Goal: Information Seeking & Learning: Learn about a topic

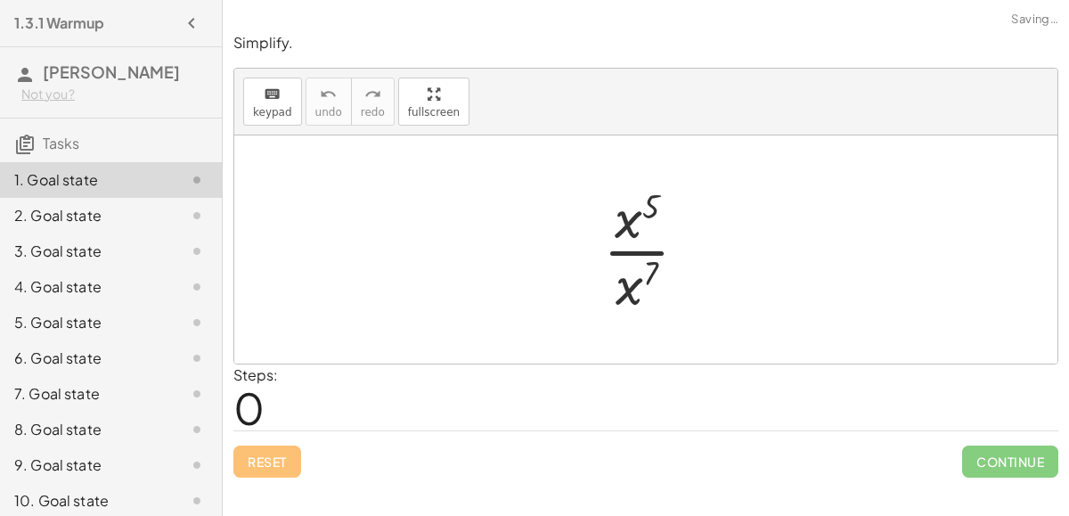
click at [628, 249] on div at bounding box center [652, 249] width 117 height 137
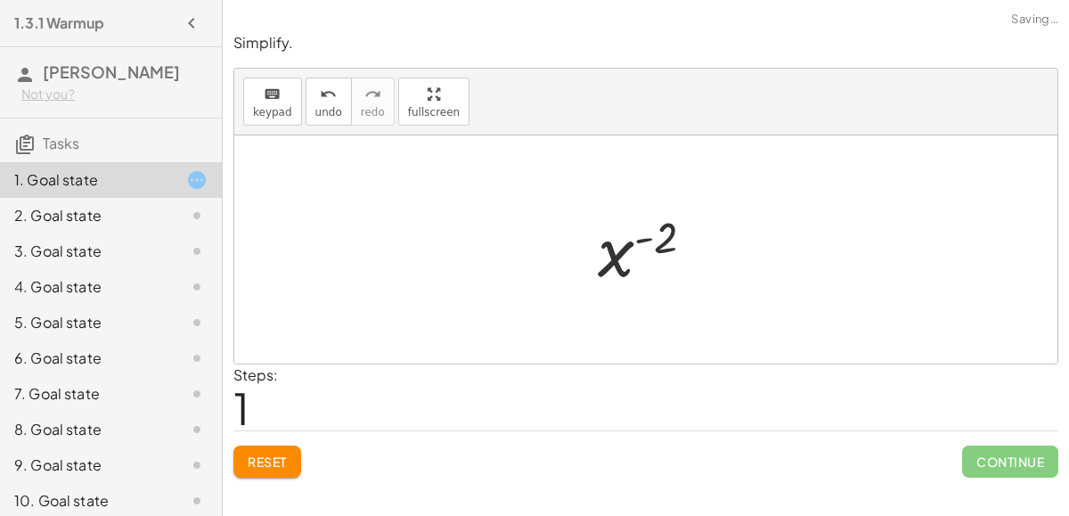
click at [628, 249] on div at bounding box center [653, 250] width 129 height 88
click at [608, 249] on div at bounding box center [653, 250] width 129 height 88
click at [631, 242] on div at bounding box center [653, 250] width 129 height 88
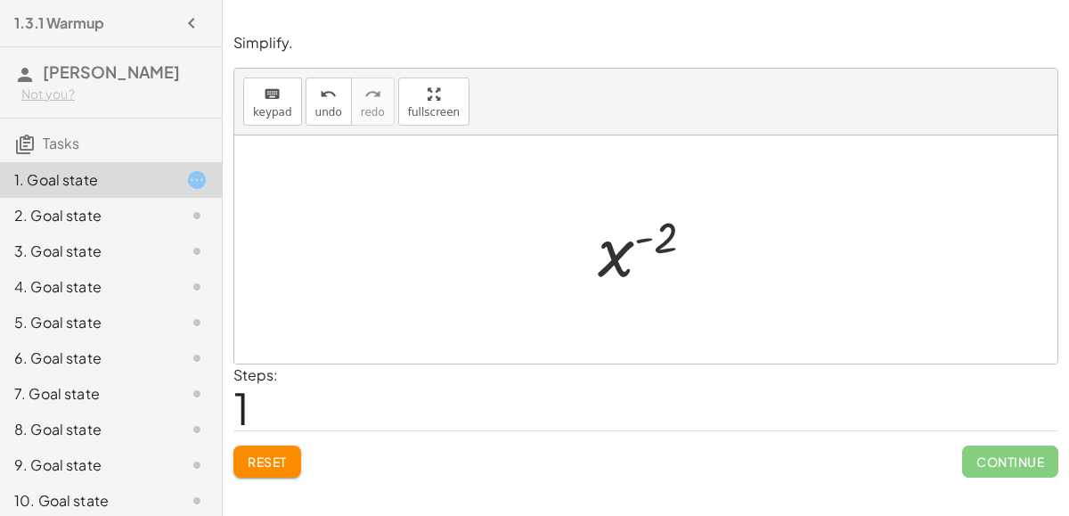
click at [631, 242] on div at bounding box center [653, 250] width 129 height 88
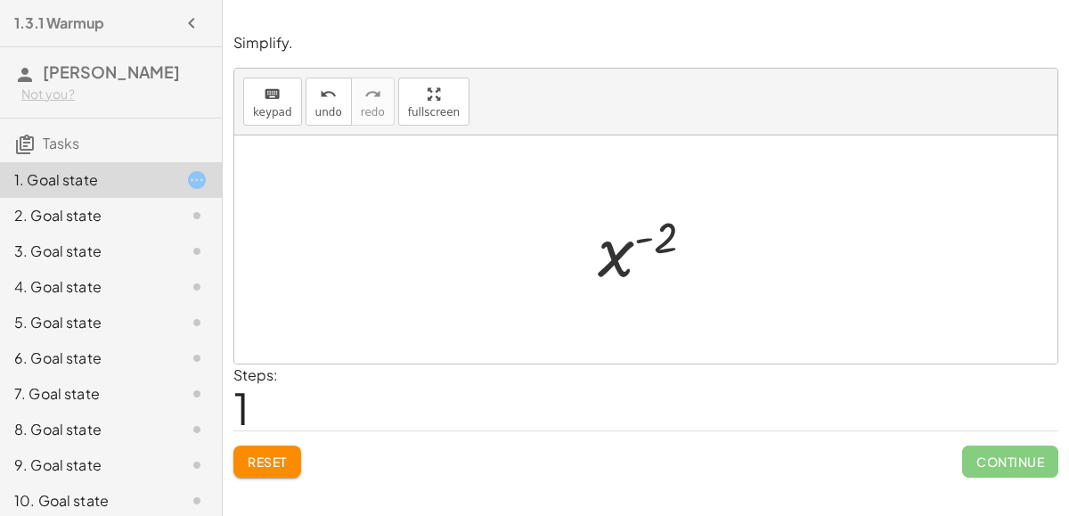
click at [631, 242] on div at bounding box center [653, 250] width 129 height 88
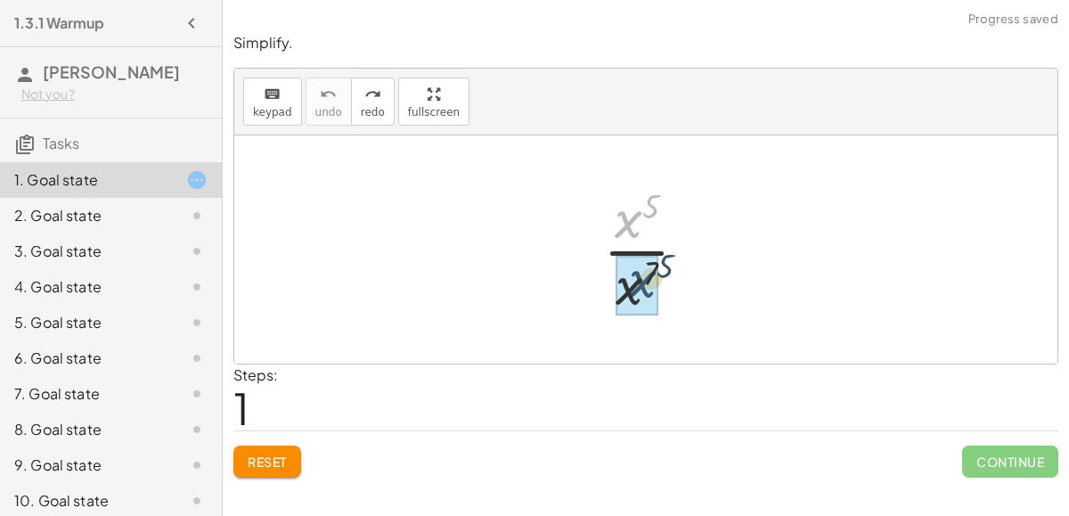
drag, startPoint x: 640, startPoint y: 220, endPoint x: 653, endPoint y: 285, distance: 66.4
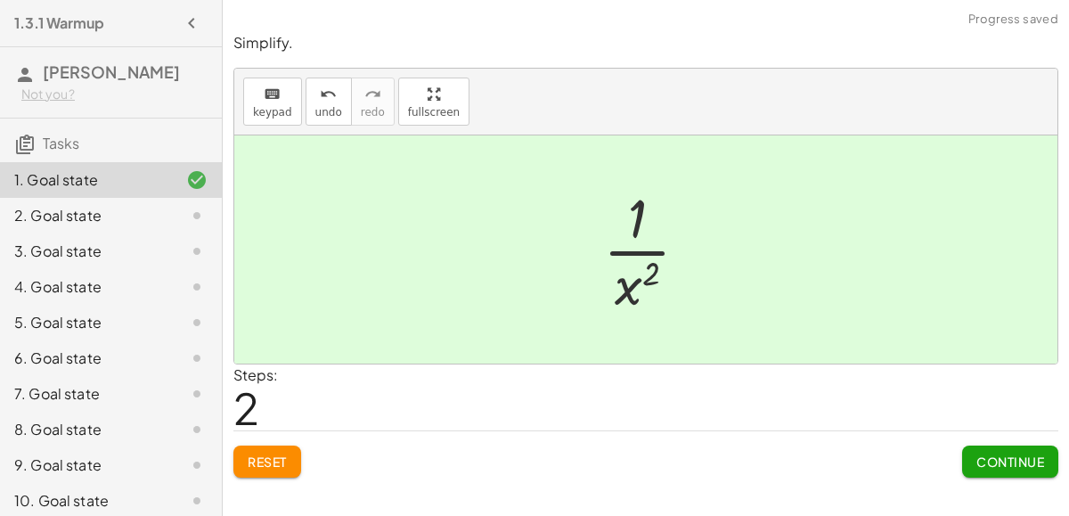
click at [973, 455] on button "Continue" at bounding box center [1010, 461] width 96 height 32
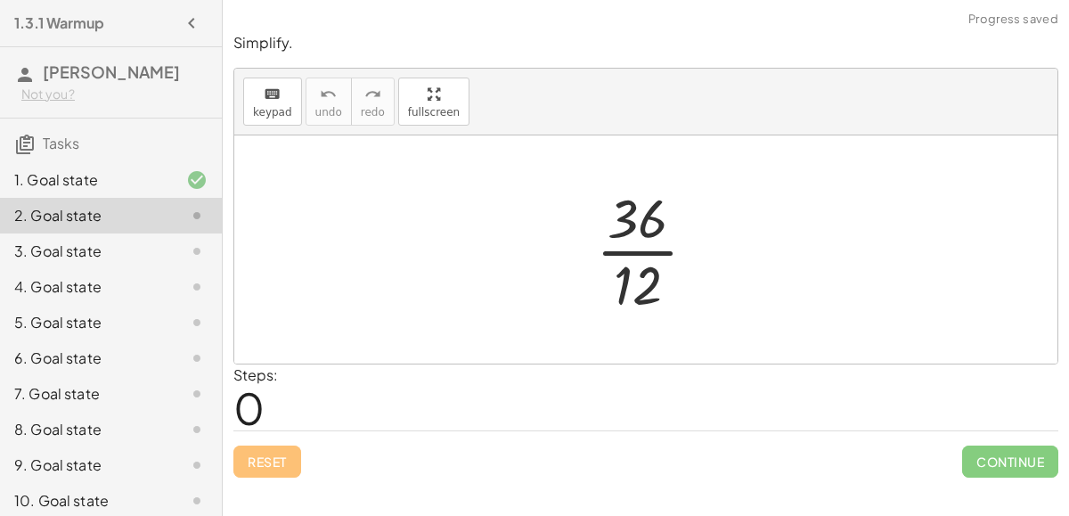
click at [636, 254] on div at bounding box center [653, 249] width 133 height 137
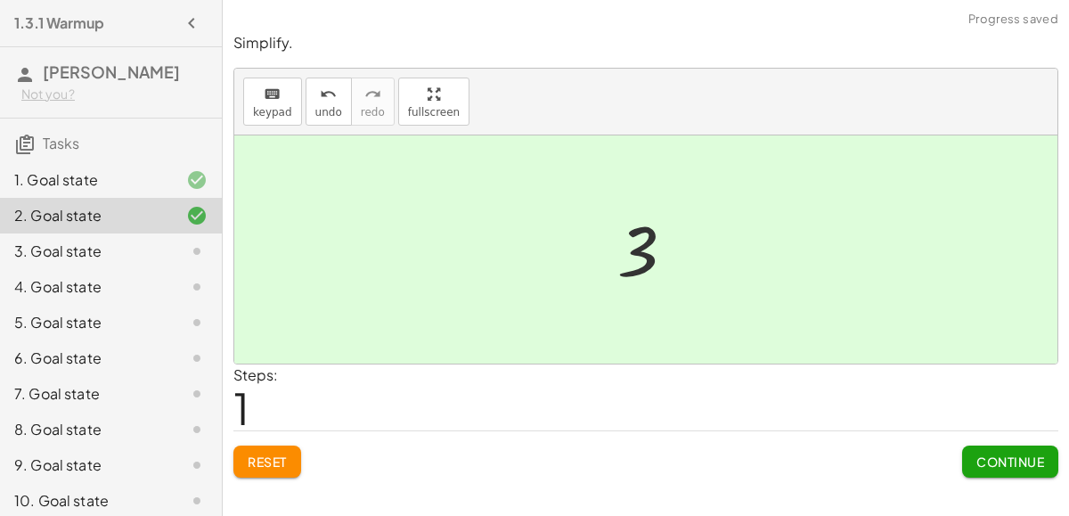
click at [992, 453] on span "Continue" at bounding box center [1010, 461] width 68 height 16
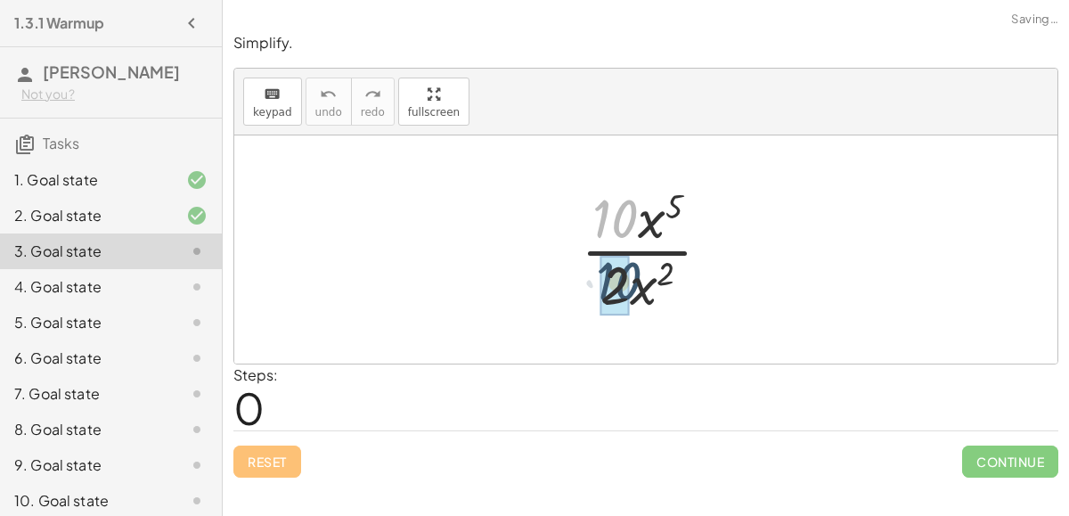
drag, startPoint x: 620, startPoint y: 216, endPoint x: 625, endPoint y: 284, distance: 67.9
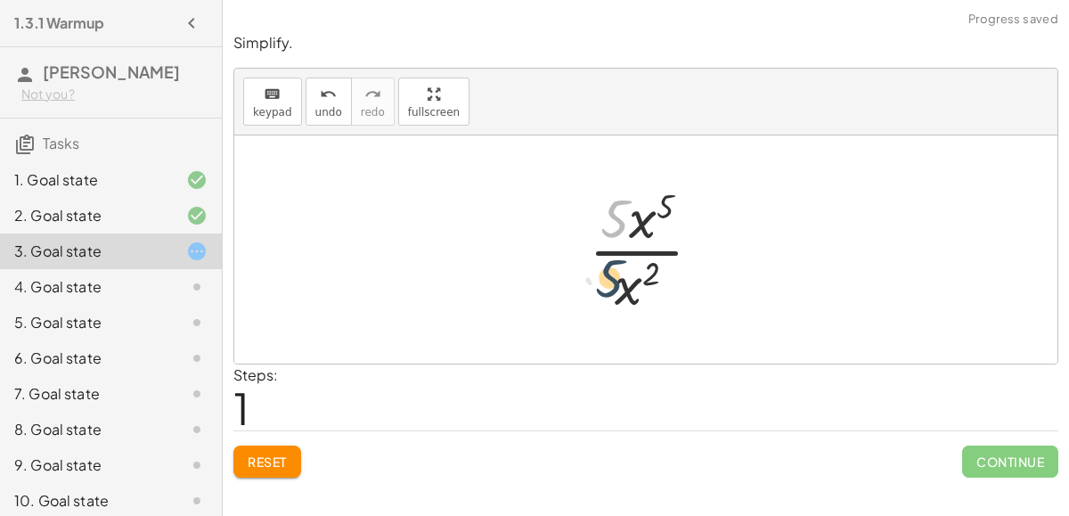
drag, startPoint x: 615, startPoint y: 201, endPoint x: 610, endPoint y: 271, distance: 69.6
click at [610, 271] on div at bounding box center [652, 249] width 145 height 137
click at [619, 228] on div at bounding box center [652, 249] width 145 height 137
click at [625, 246] on div at bounding box center [652, 249] width 145 height 137
click at [661, 205] on div at bounding box center [652, 249] width 145 height 137
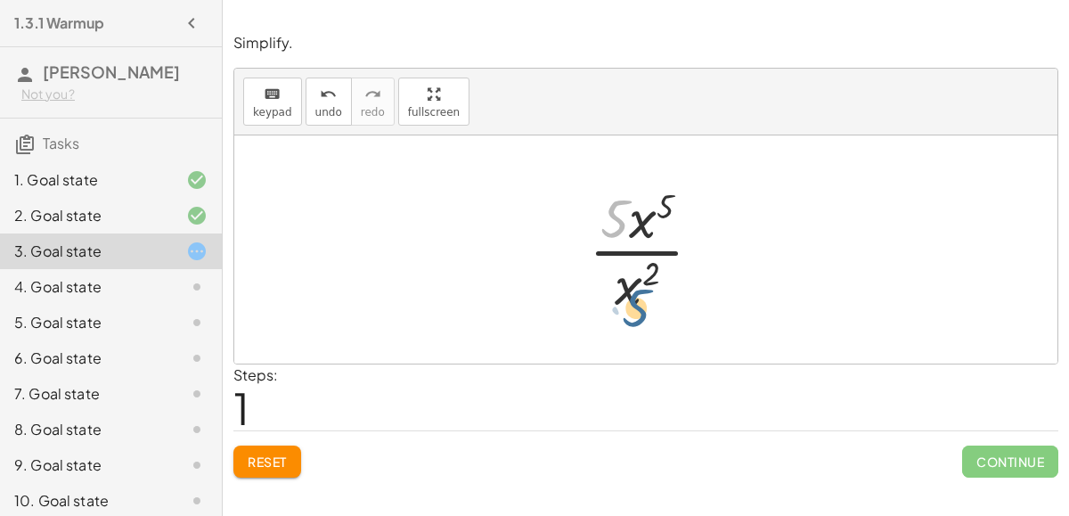
drag, startPoint x: 616, startPoint y: 230, endPoint x: 639, endPoint y: 324, distance: 97.0
click at [639, 324] on div "· 10 · x 5 · 2 · x 2 · 5 · 2 · x 5 · 2 · x 2 · 5 · x 5 · x 2 · 5" at bounding box center [645, 249] width 823 height 228
drag, startPoint x: 630, startPoint y: 290, endPoint x: 640, endPoint y: 224, distance: 66.6
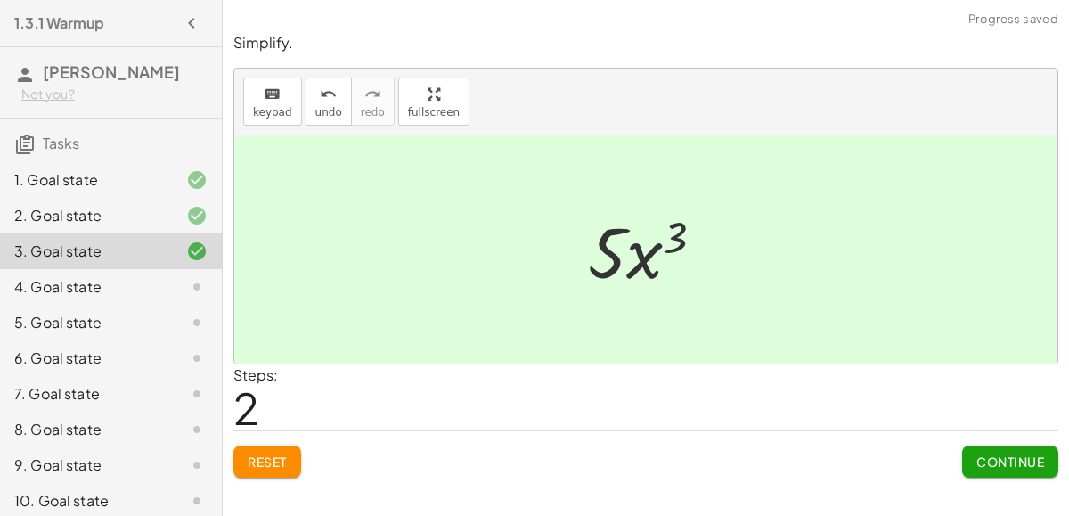
click at [998, 454] on span "Continue" at bounding box center [1010, 461] width 68 height 16
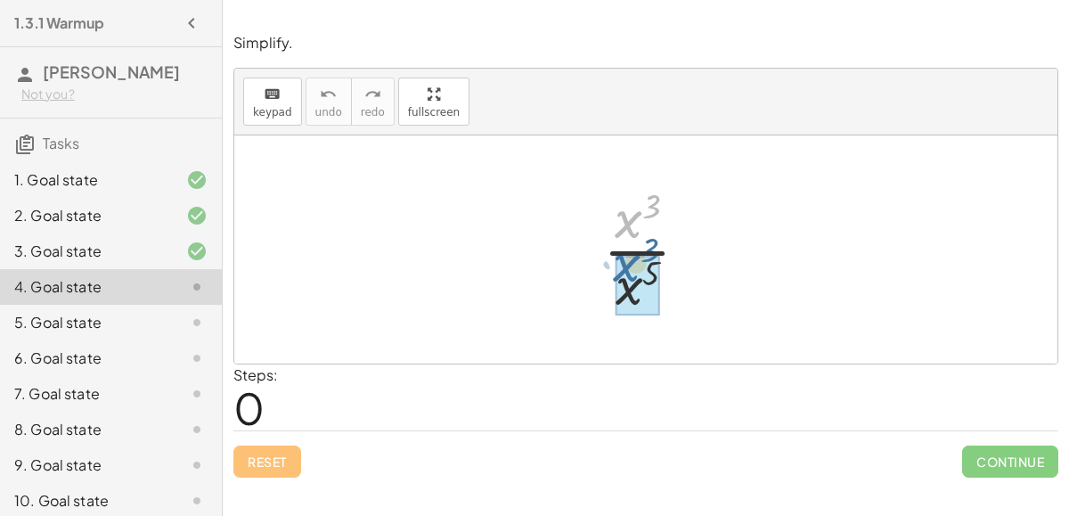
drag, startPoint x: 624, startPoint y: 218, endPoint x: 622, endPoint y: 275, distance: 57.0
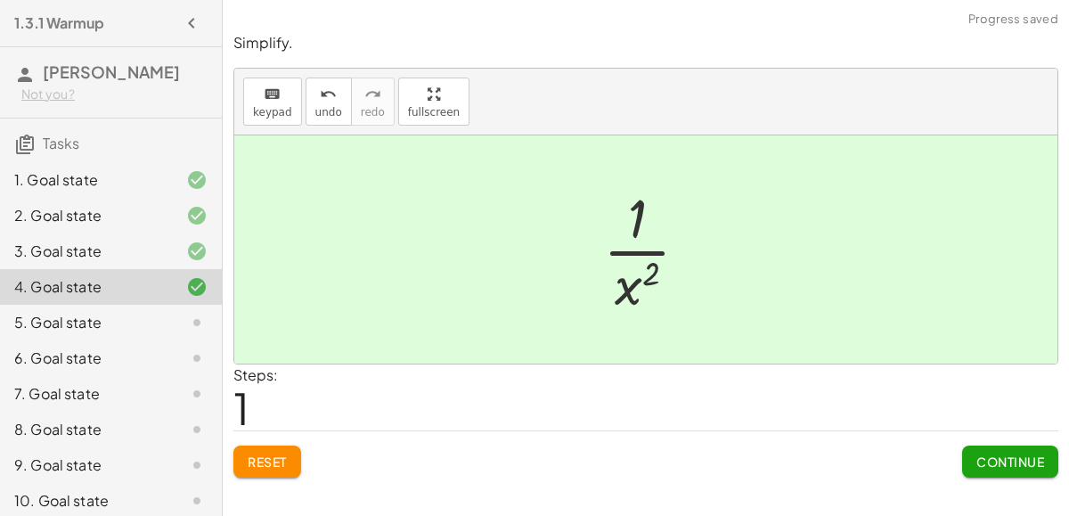
click at [968, 453] on button "Continue" at bounding box center [1010, 461] width 96 height 32
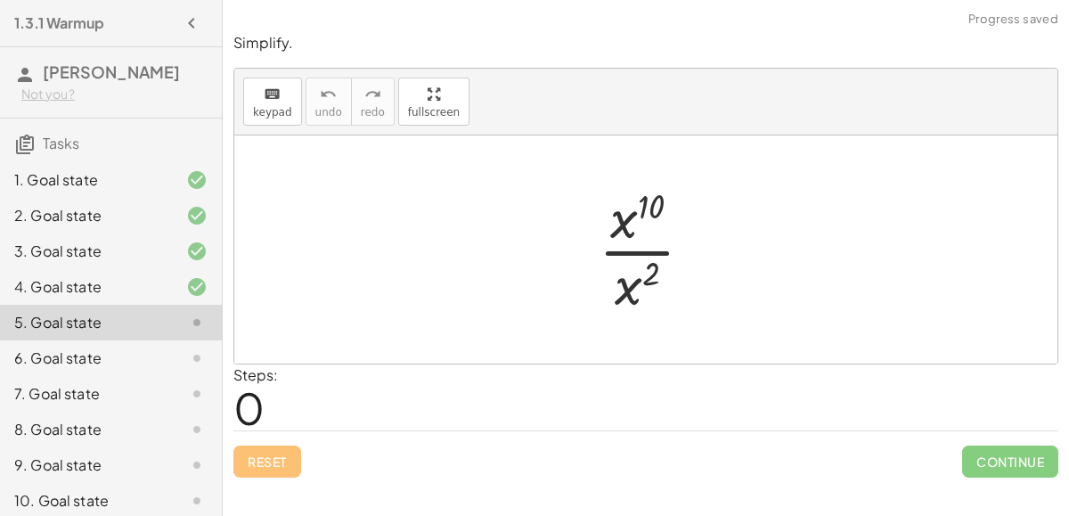
click at [614, 297] on div at bounding box center [653, 249] width 127 height 137
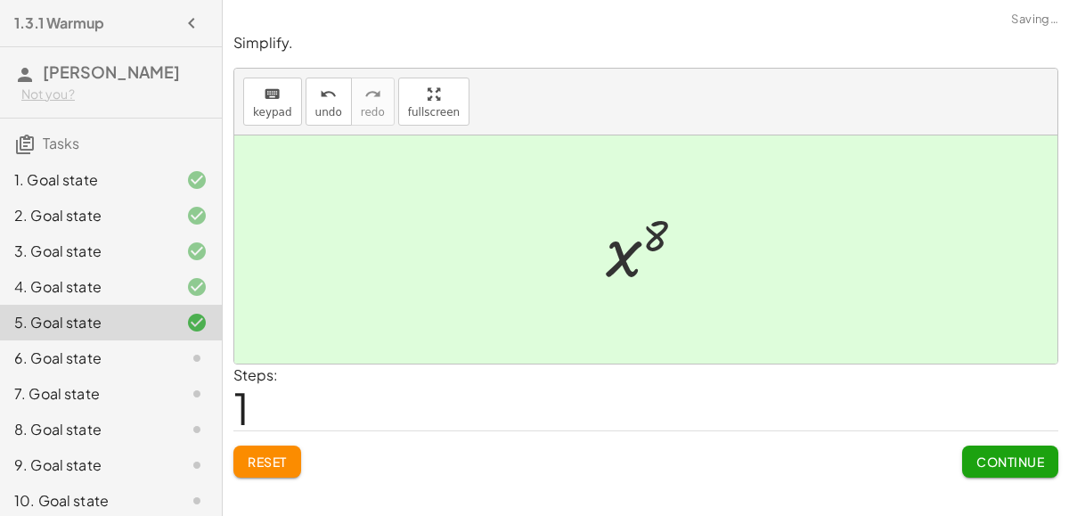
click at [1021, 469] on button "Continue" at bounding box center [1010, 461] width 96 height 32
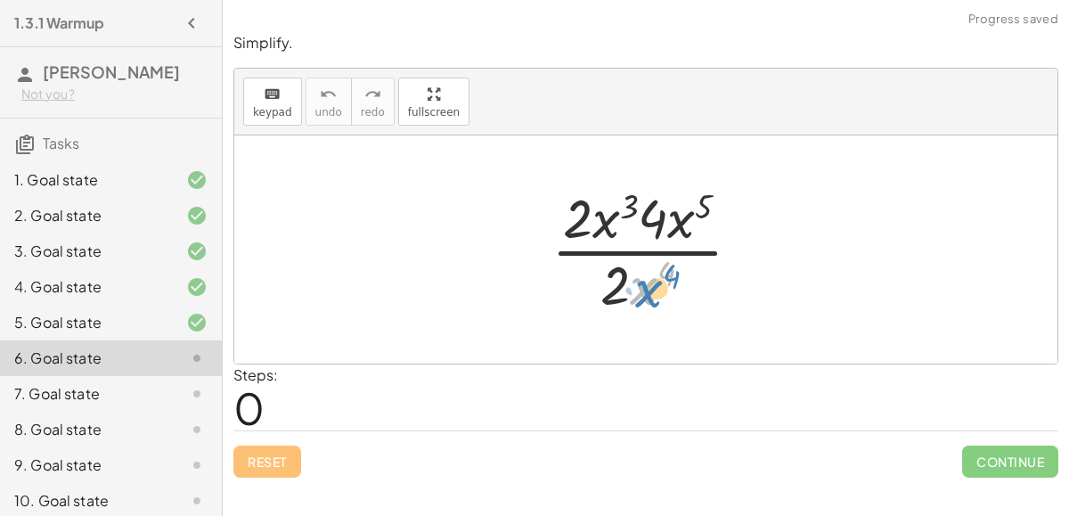
click at [645, 290] on div at bounding box center [654, 249] width 222 height 137
drag, startPoint x: 573, startPoint y: 211, endPoint x: 616, endPoint y: 274, distance: 76.9
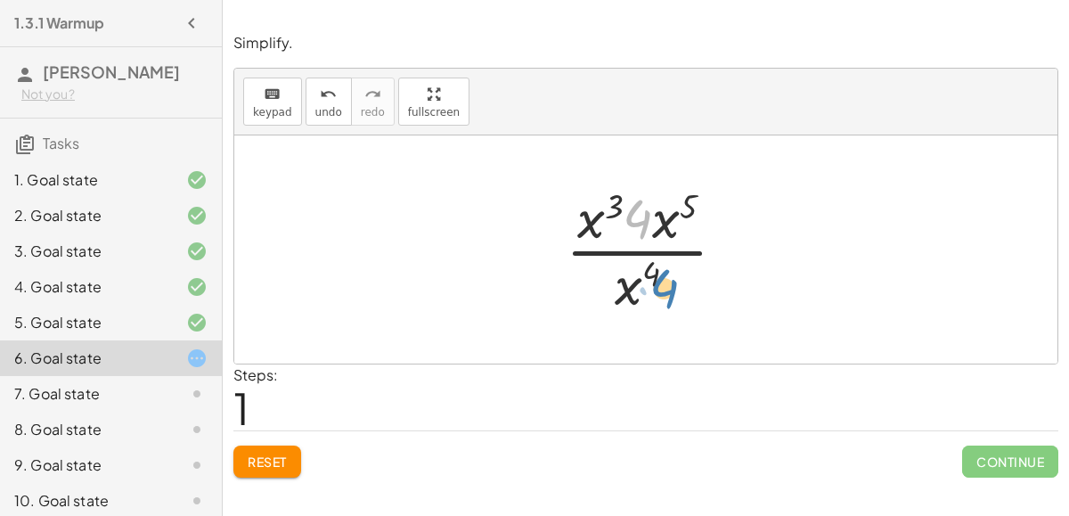
drag, startPoint x: 634, startPoint y: 219, endPoint x: 659, endPoint y: 288, distance: 73.0
click at [659, 288] on div at bounding box center [653, 249] width 192 height 137
drag, startPoint x: 633, startPoint y: 290, endPoint x: 640, endPoint y: 226, distance: 63.6
click at [640, 226] on div at bounding box center [653, 249] width 192 height 137
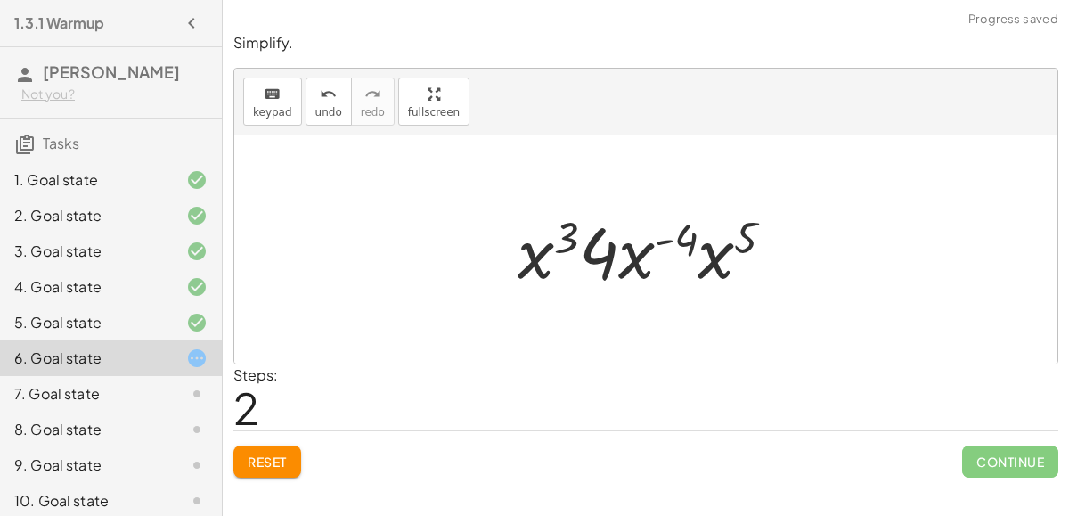
click at [580, 257] on div at bounding box center [653, 250] width 289 height 92
click at [631, 260] on div at bounding box center [653, 250] width 289 height 92
click at [661, 237] on div at bounding box center [653, 250] width 289 height 92
drag, startPoint x: 730, startPoint y: 258, endPoint x: 578, endPoint y: 245, distance: 152.0
click at [578, 245] on div at bounding box center [653, 250] width 289 height 92
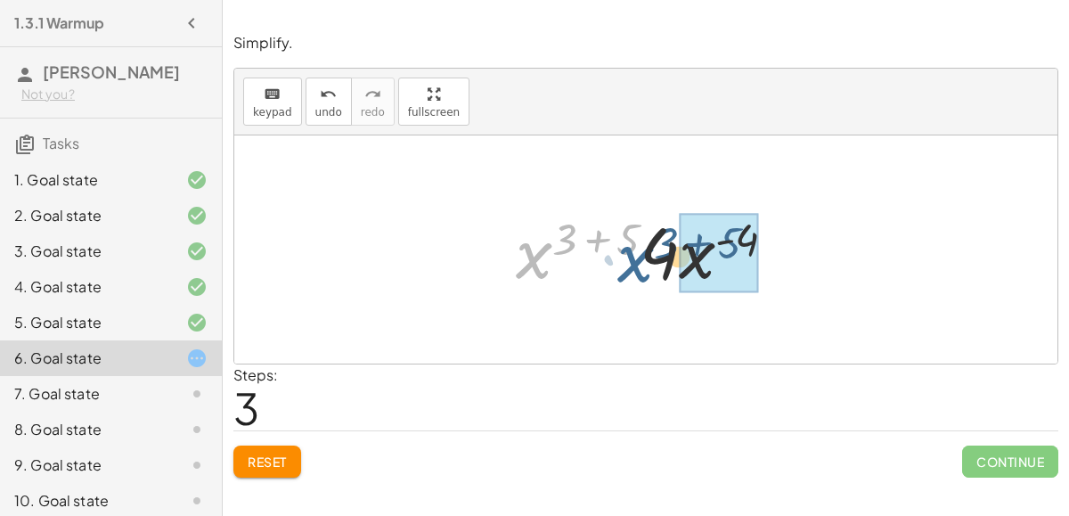
drag, startPoint x: 535, startPoint y: 257, endPoint x: 636, endPoint y: 260, distance: 101.6
click at [636, 260] on div at bounding box center [653, 250] width 292 height 92
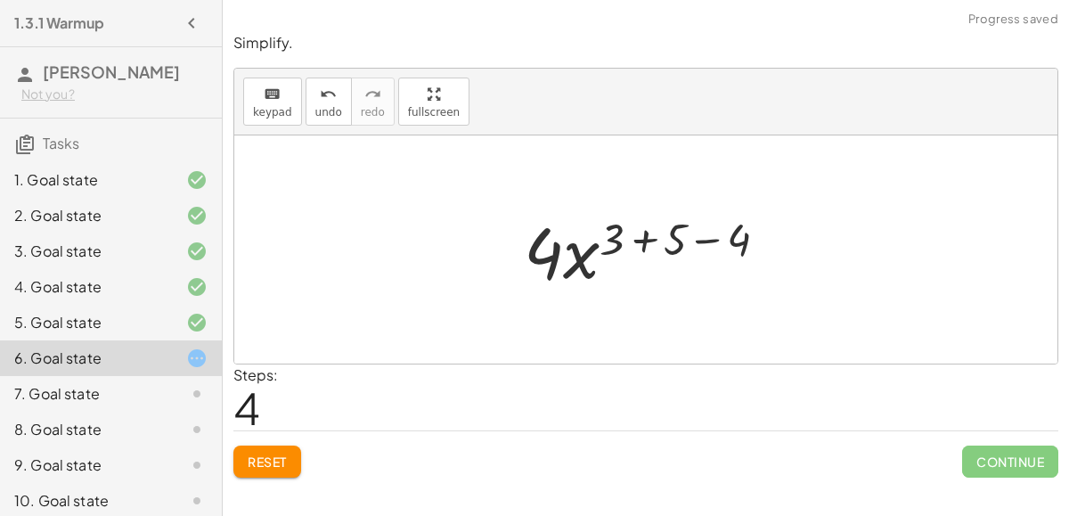
click at [642, 233] on div at bounding box center [652, 250] width 275 height 92
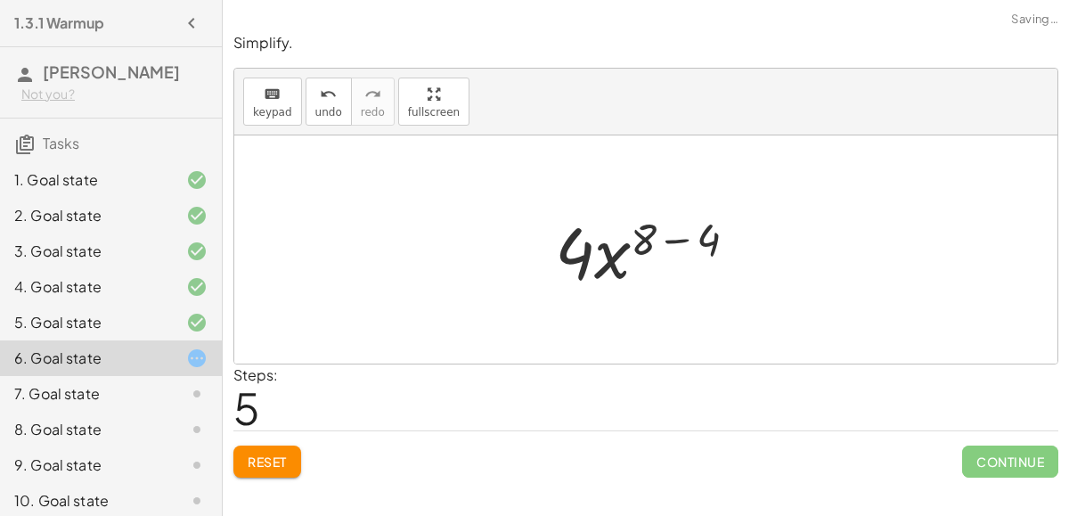
click at [662, 233] on div at bounding box center [653, 250] width 214 height 92
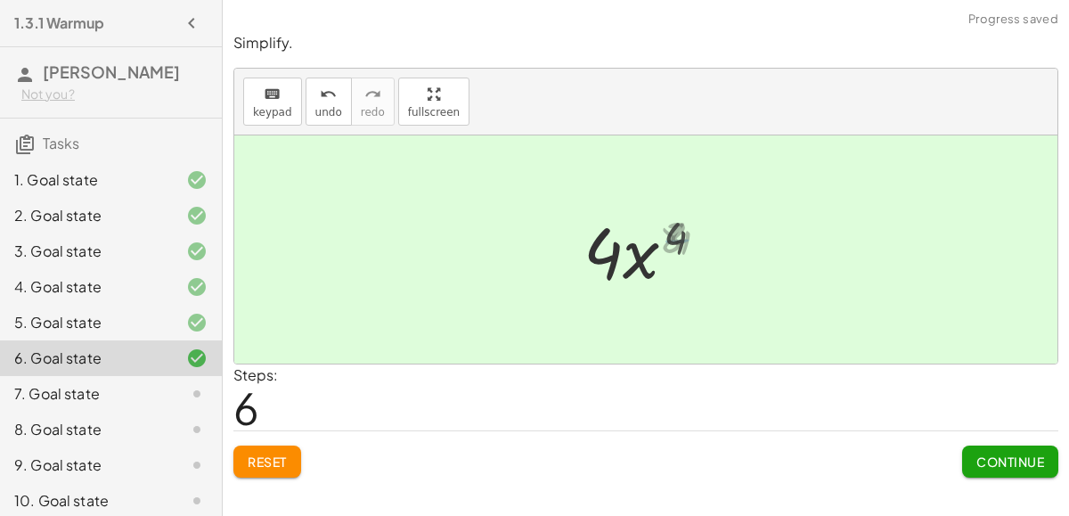
click at [634, 247] on div at bounding box center [653, 250] width 149 height 92
click at [1001, 446] on button "Continue" at bounding box center [1010, 461] width 96 height 32
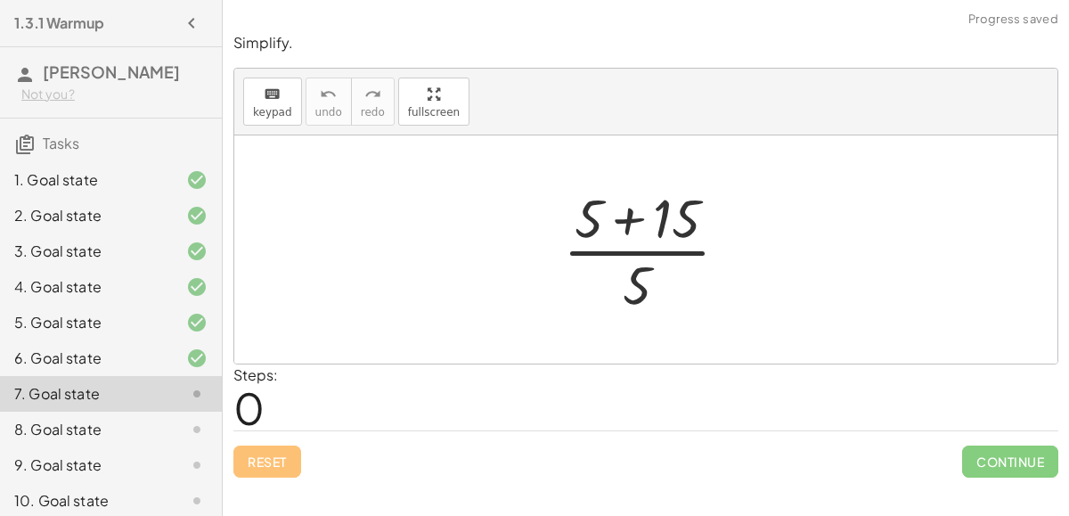
click at [625, 224] on div at bounding box center [653, 249] width 198 height 137
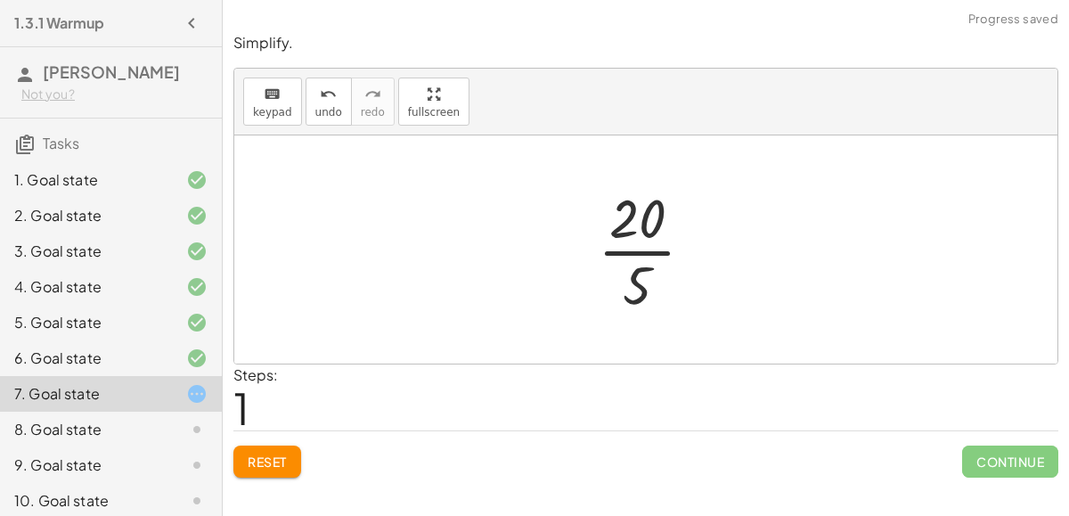
click at [628, 252] on div at bounding box center [653, 249] width 128 height 137
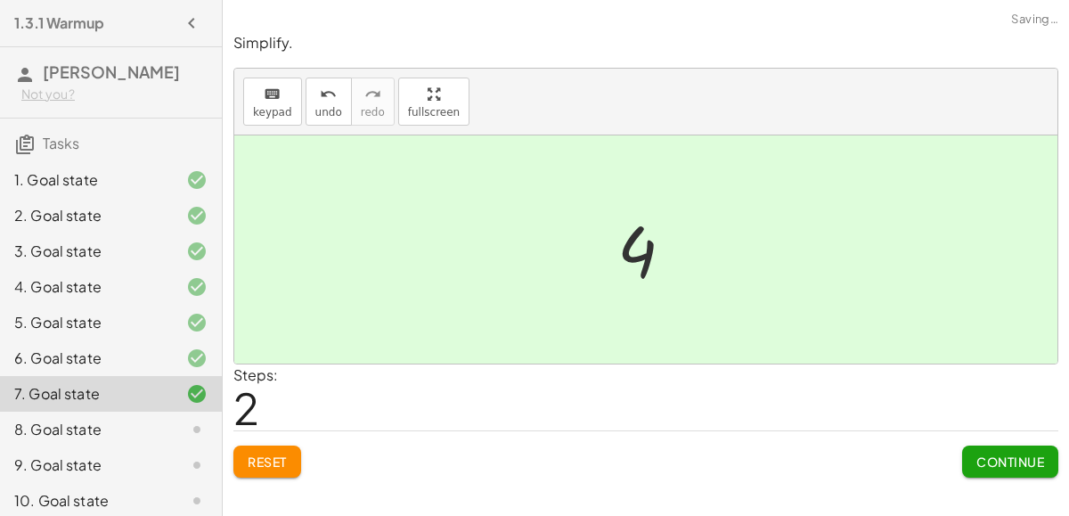
click at [1025, 467] on button "Continue" at bounding box center [1010, 461] width 96 height 32
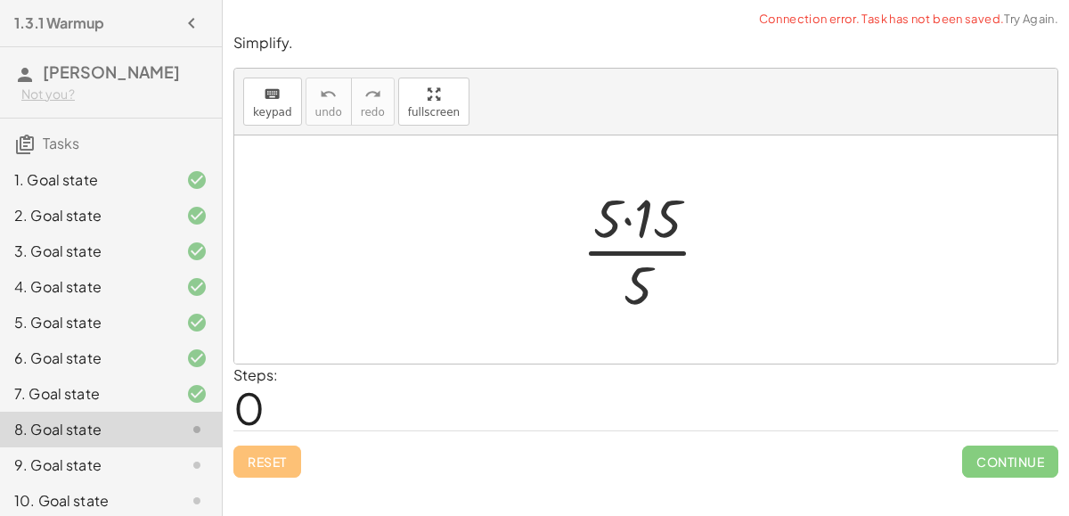
click at [625, 235] on div at bounding box center [653, 249] width 160 height 137
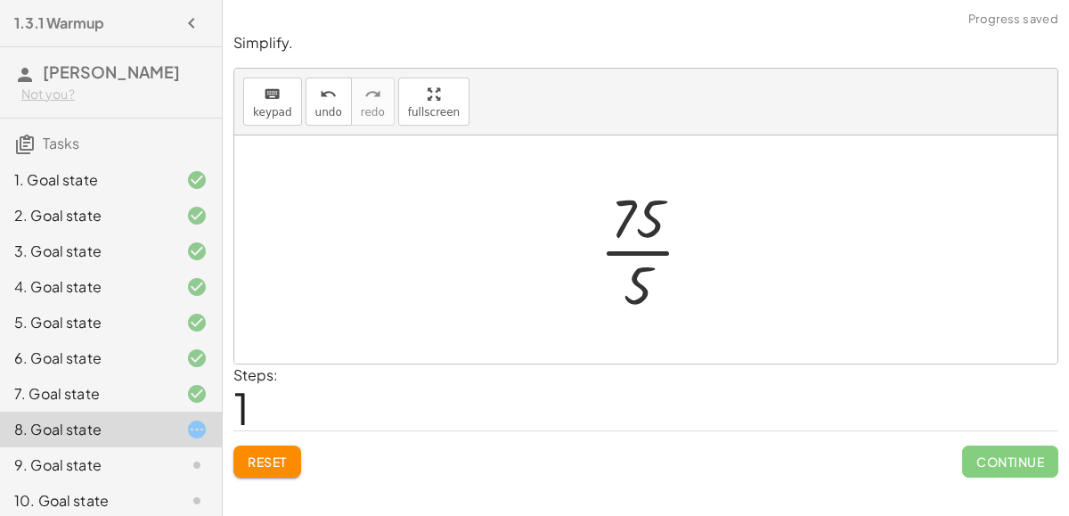
click at [632, 249] on div at bounding box center [654, 249] width 126 height 137
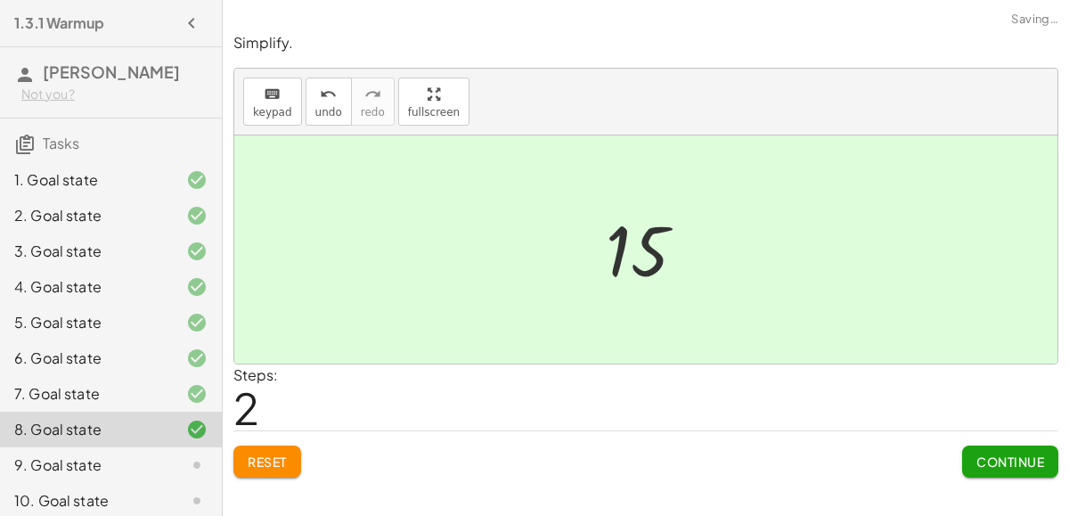
click at [1007, 469] on button "Continue" at bounding box center [1010, 461] width 96 height 32
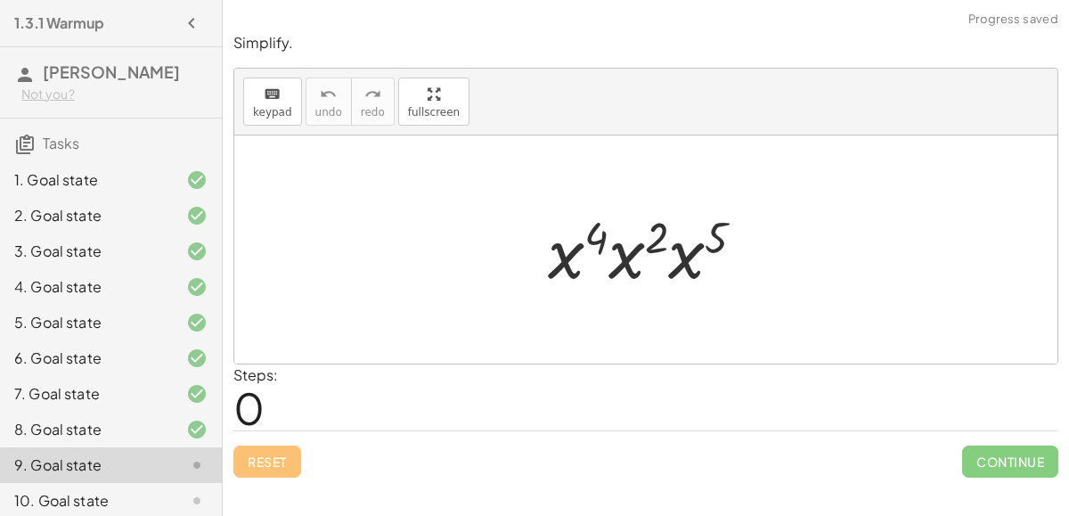
click at [590, 241] on div at bounding box center [653, 250] width 229 height 92
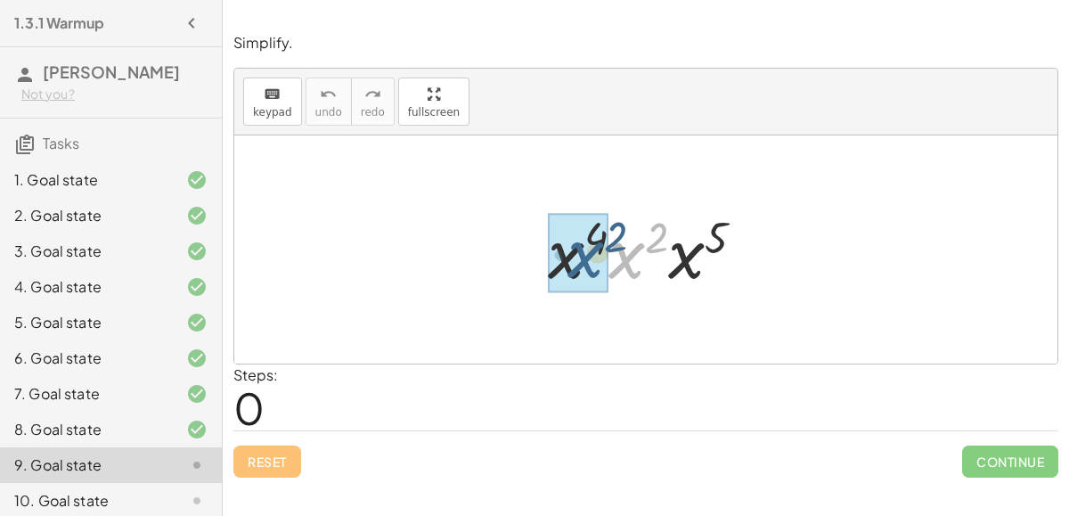
drag, startPoint x: 624, startPoint y: 261, endPoint x: 582, endPoint y: 260, distance: 41.9
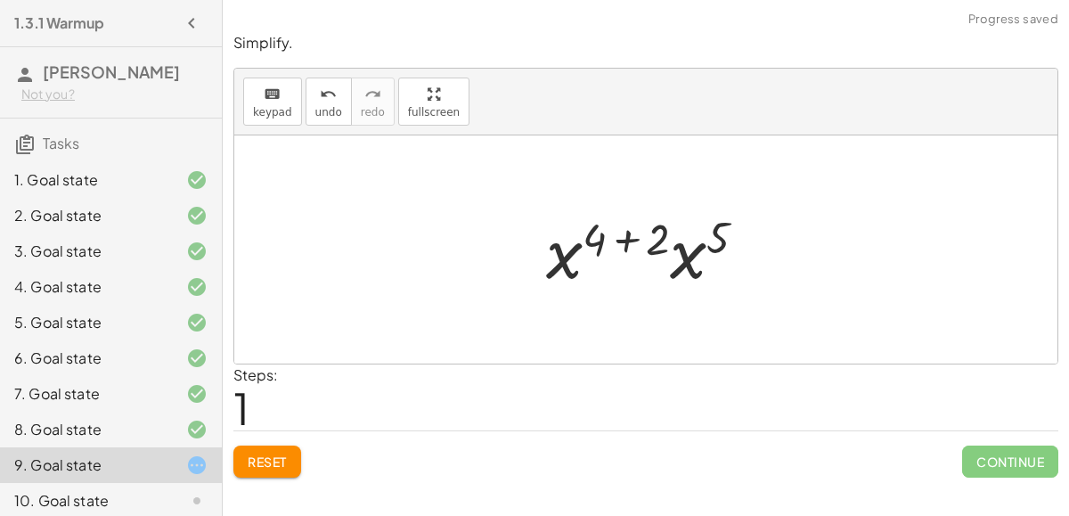
click at [631, 244] on div at bounding box center [653, 250] width 233 height 92
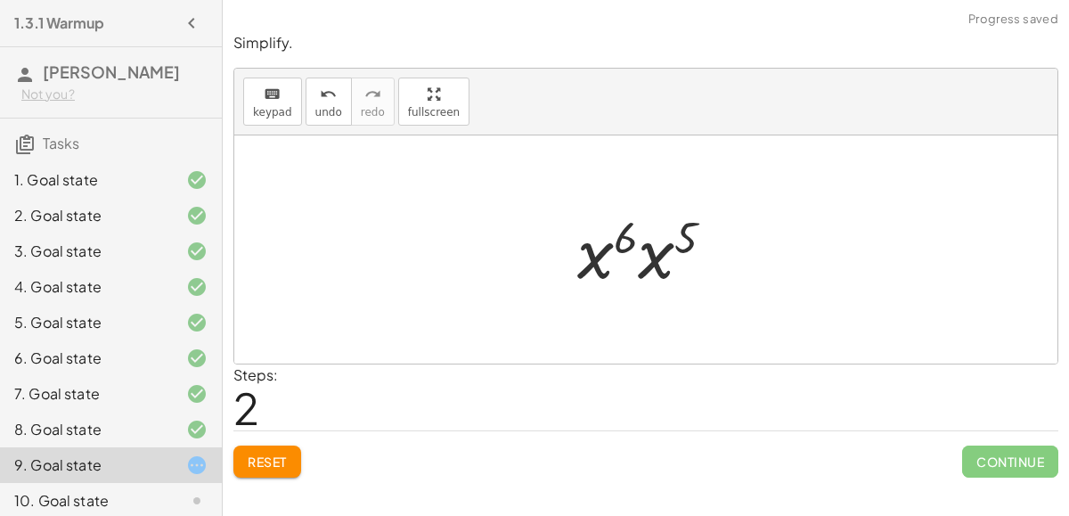
click at [617, 256] on div at bounding box center [652, 250] width 169 height 92
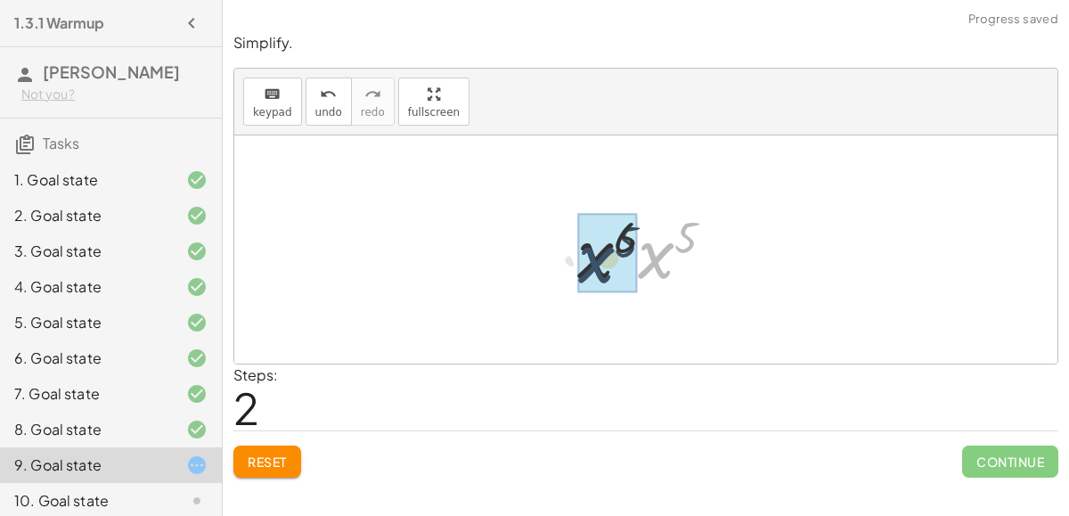
drag, startPoint x: 654, startPoint y: 258, endPoint x: 594, endPoint y: 263, distance: 59.9
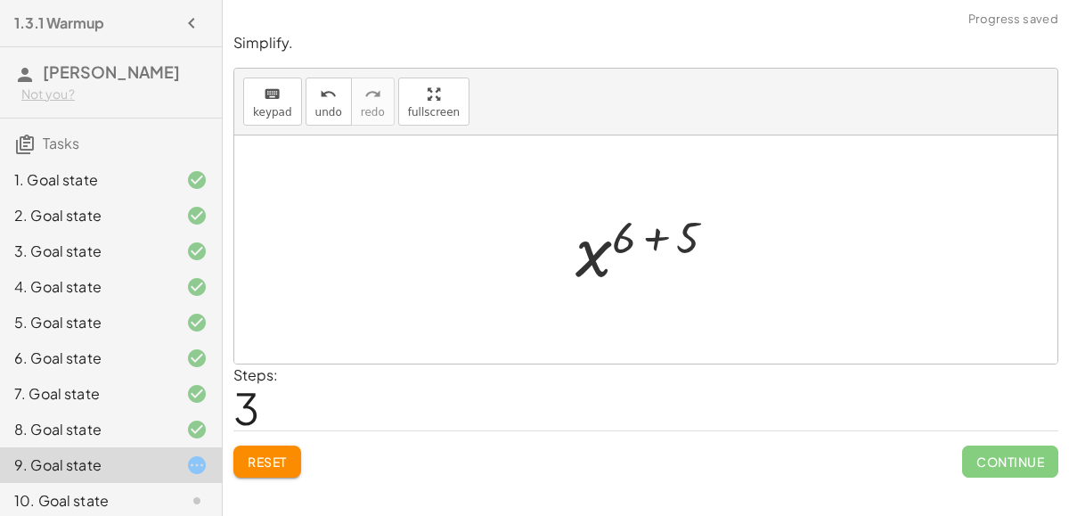
click at [657, 240] on div at bounding box center [653, 250] width 172 height 88
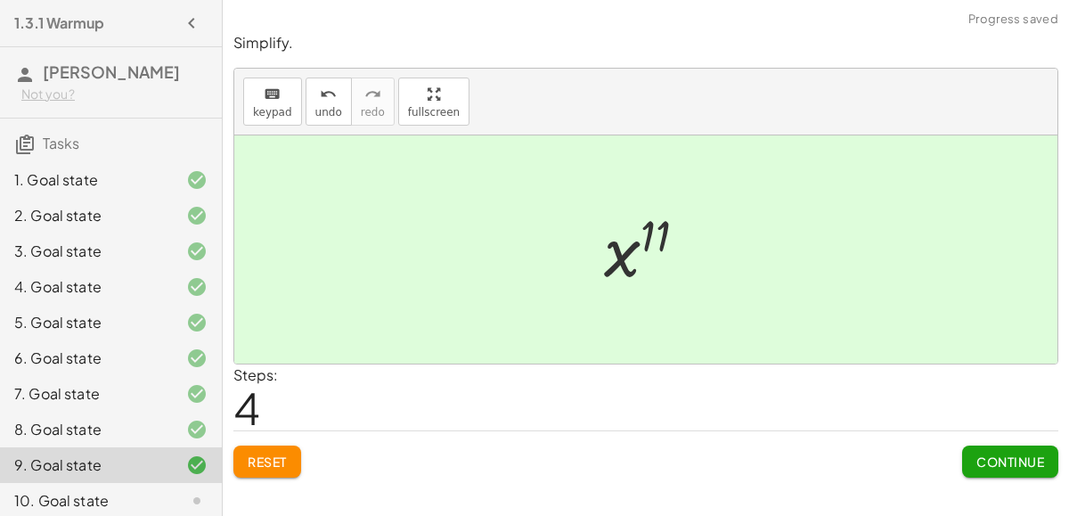
click at [956, 464] on div "Reset Continue" at bounding box center [645, 453] width 825 height 47
click at [981, 466] on span "Continue" at bounding box center [1010, 461] width 68 height 16
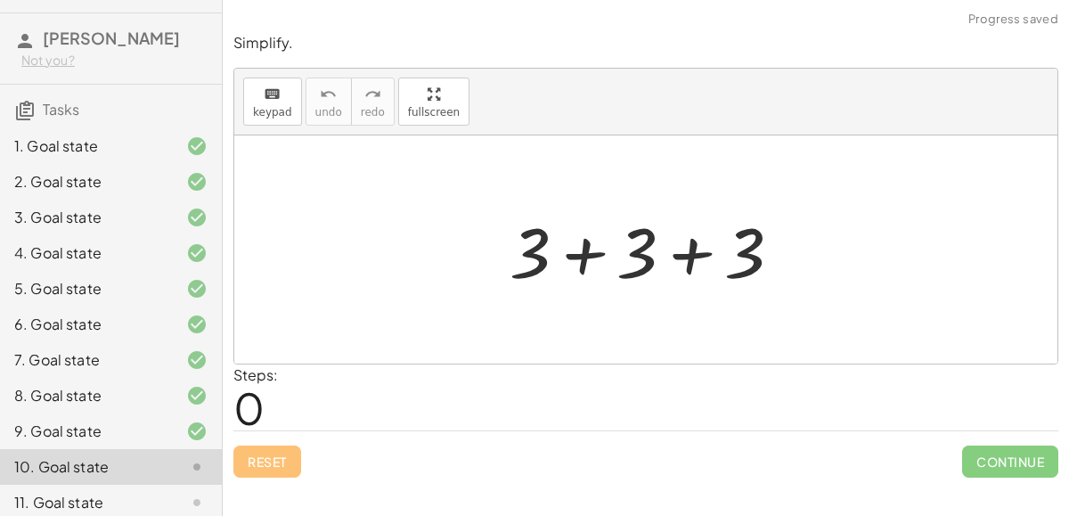
scroll to position [38, 0]
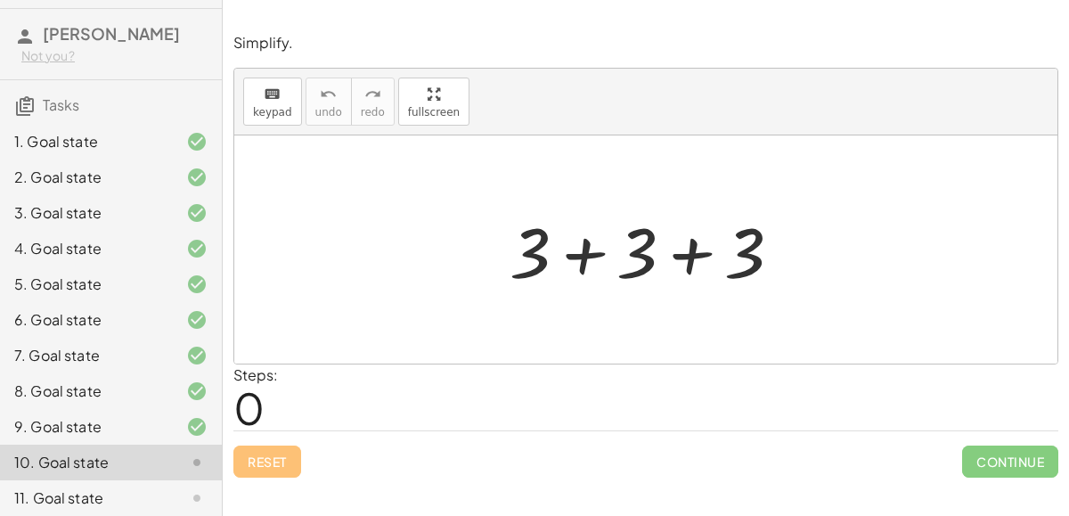
click at [587, 267] on div at bounding box center [653, 250] width 304 height 92
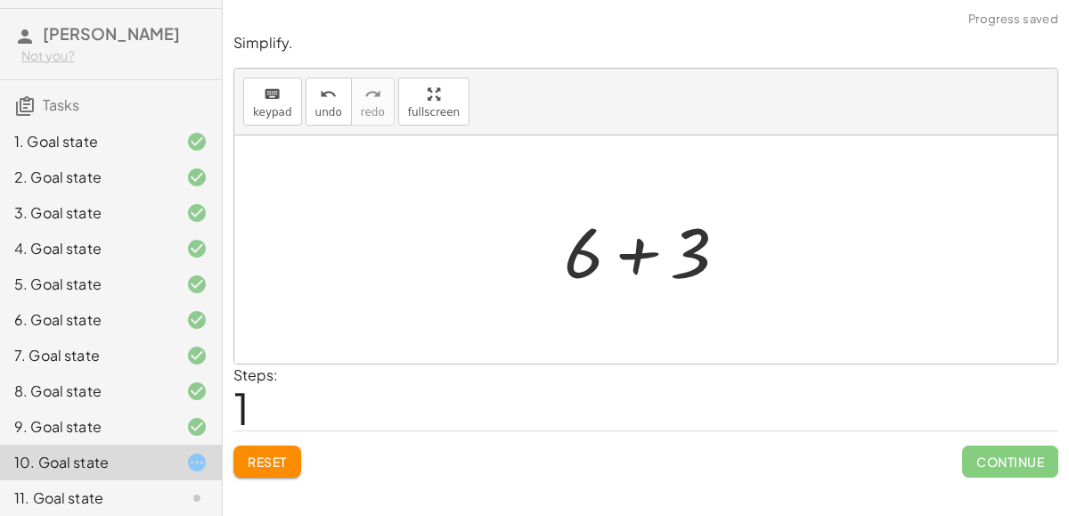
click at [629, 254] on div at bounding box center [653, 250] width 196 height 92
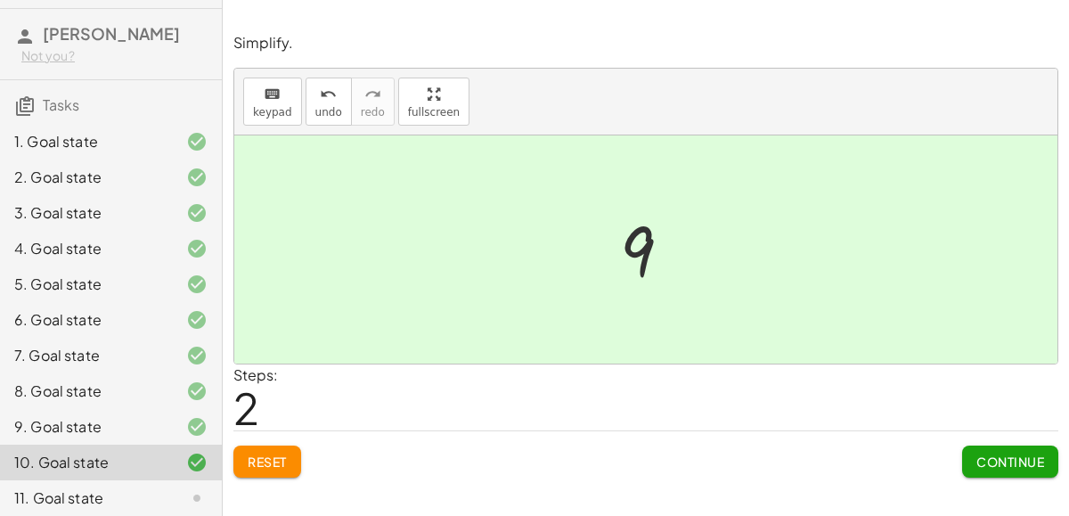
click at [1010, 453] on span "Continue" at bounding box center [1010, 461] width 68 height 16
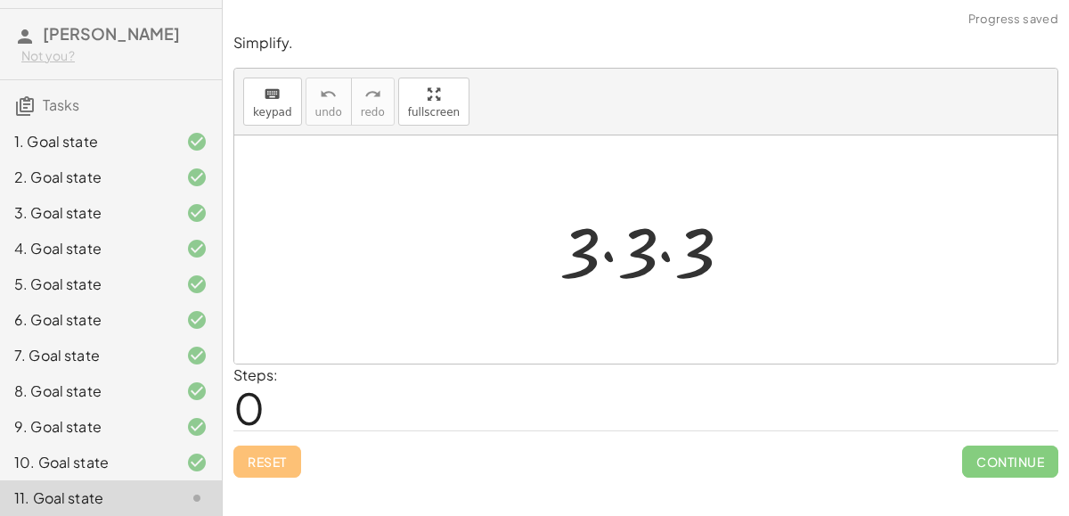
click at [620, 266] on div at bounding box center [653, 250] width 205 height 92
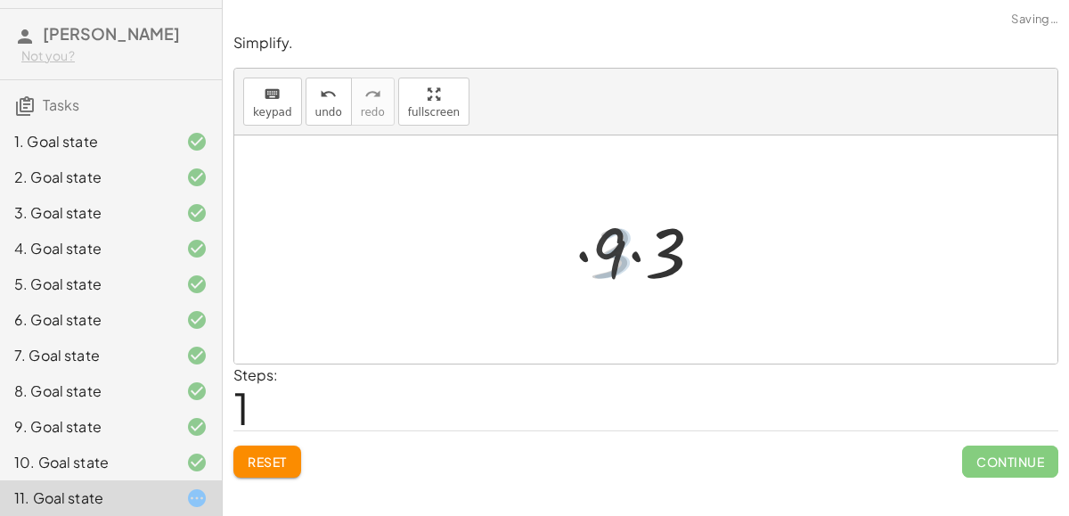
click at [625, 253] on div at bounding box center [654, 250] width 142 height 92
click at [625, 250] on div at bounding box center [654, 250] width 142 height 92
click at [630, 254] on div at bounding box center [654, 250] width 142 height 92
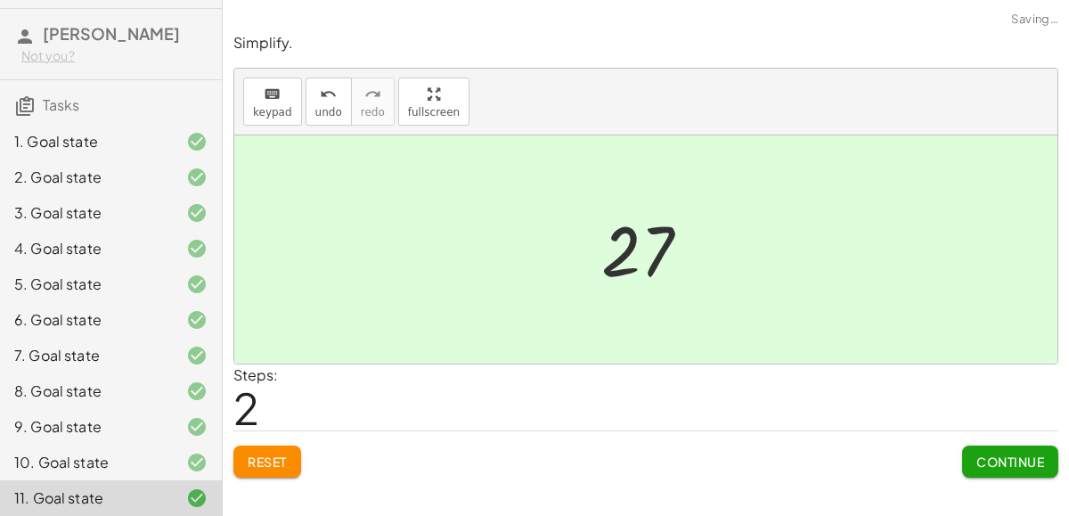
click at [986, 453] on span "Continue" at bounding box center [1010, 461] width 68 height 16
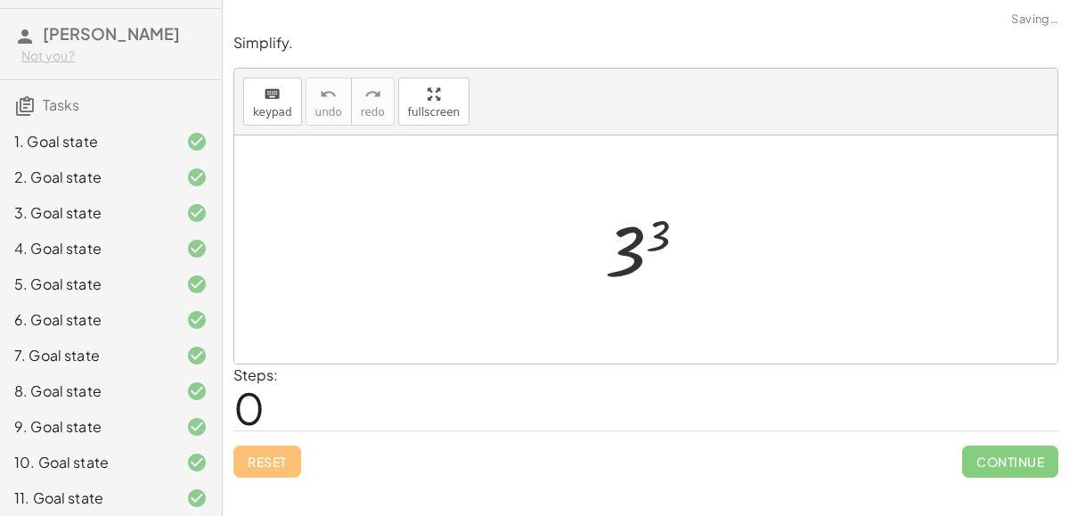
click at [627, 241] on div at bounding box center [653, 250] width 114 height 88
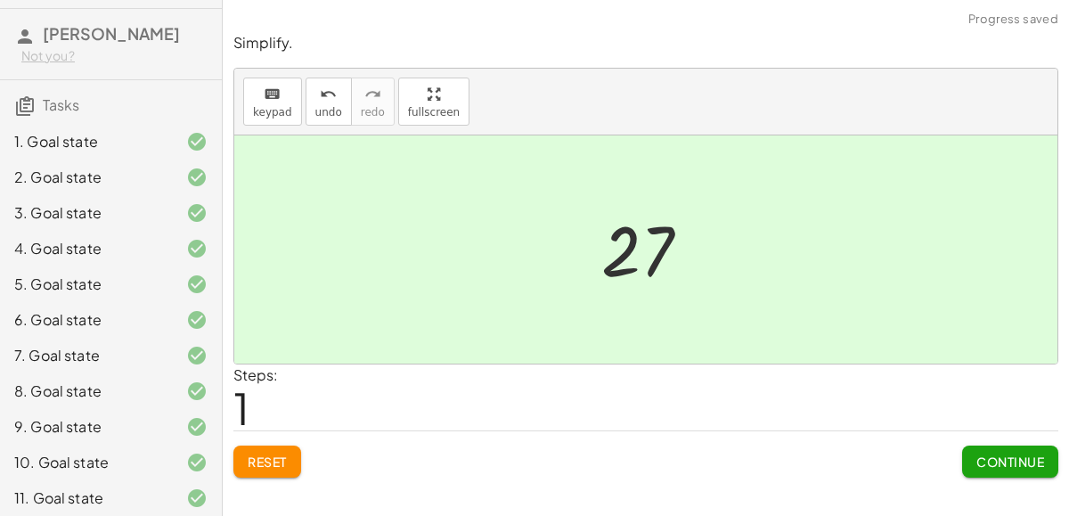
click at [1016, 458] on span "Continue" at bounding box center [1010, 461] width 68 height 16
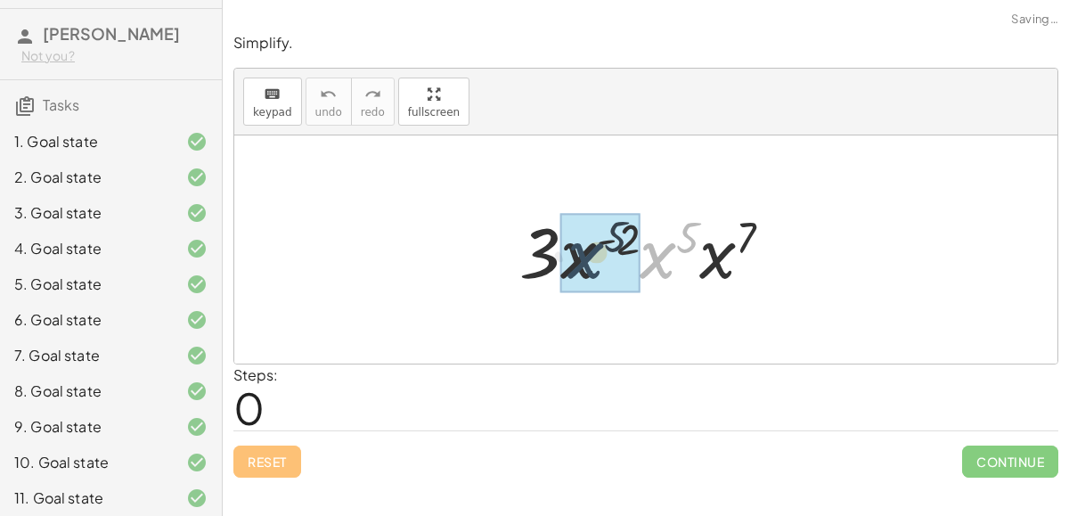
drag, startPoint x: 649, startPoint y: 257, endPoint x: 576, endPoint y: 257, distance: 73.9
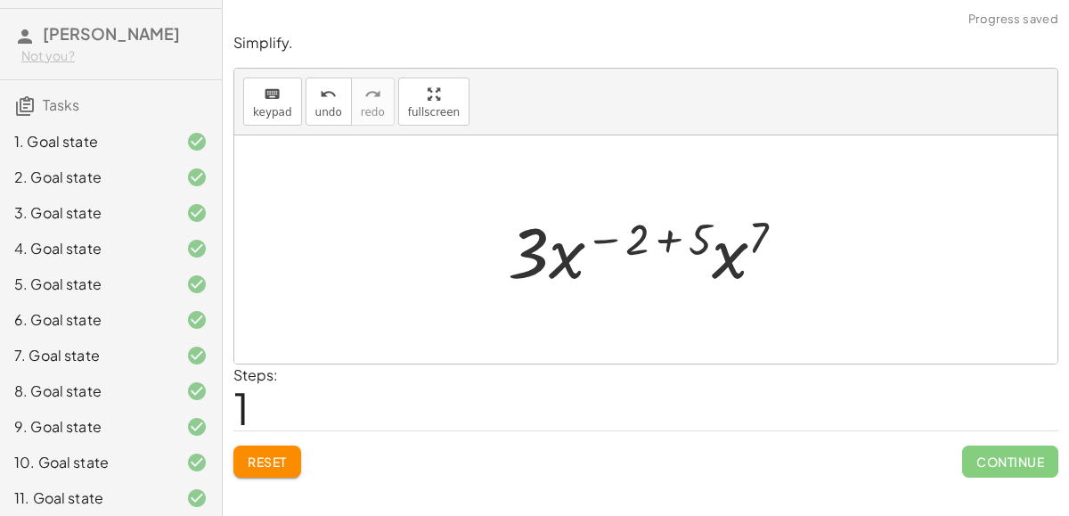
click at [658, 238] on div at bounding box center [653, 250] width 309 height 92
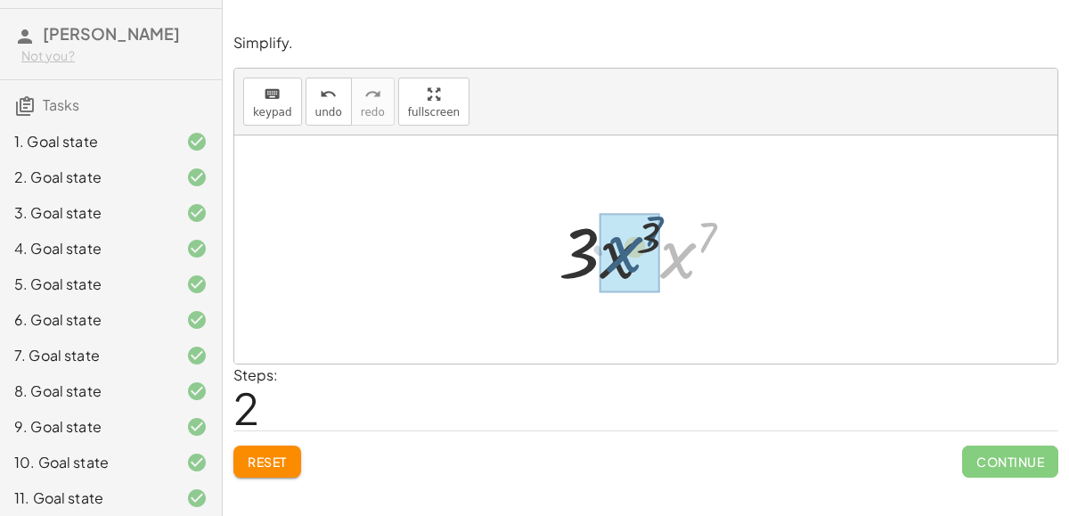
drag, startPoint x: 685, startPoint y: 263, endPoint x: 630, endPoint y: 257, distance: 55.6
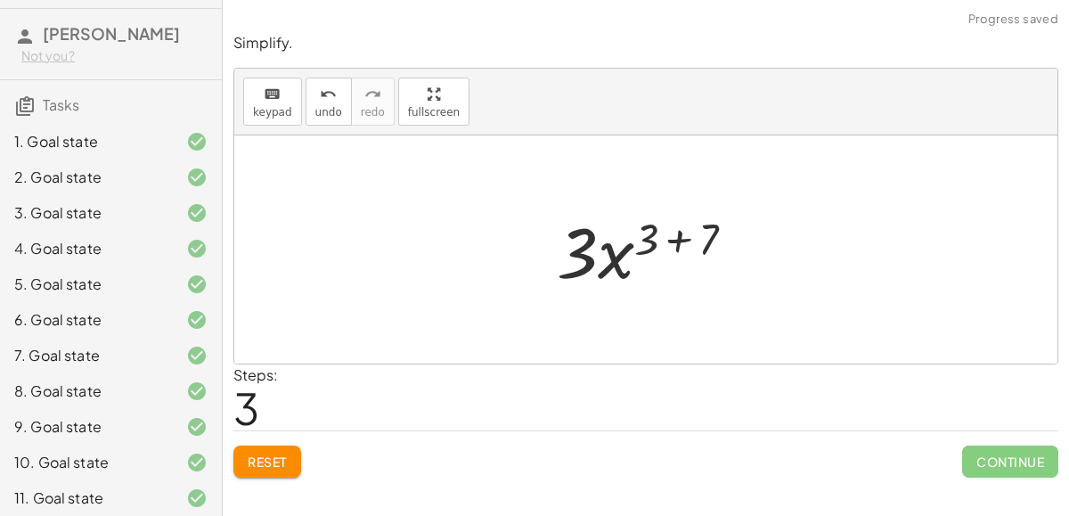
click at [681, 236] on div at bounding box center [653, 250] width 210 height 92
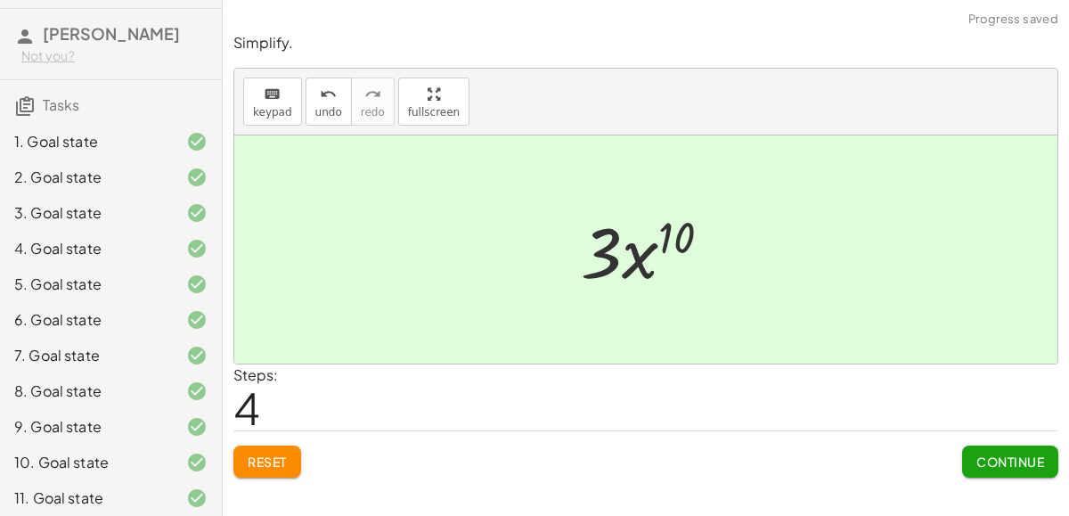
click at [972, 461] on button "Continue" at bounding box center [1010, 461] width 96 height 32
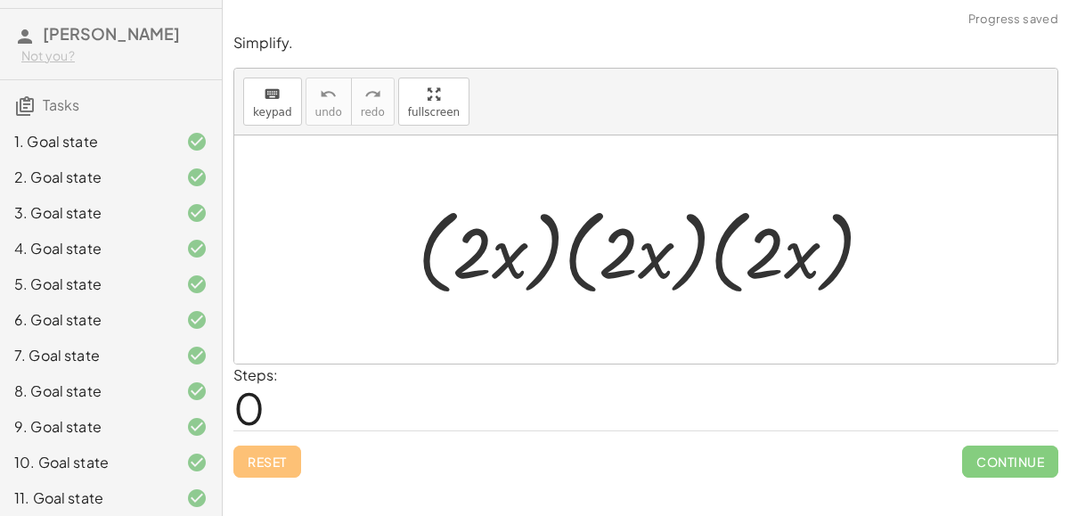
click at [521, 249] on div at bounding box center [653, 250] width 488 height 102
click at [563, 252] on div at bounding box center [653, 250] width 488 height 102
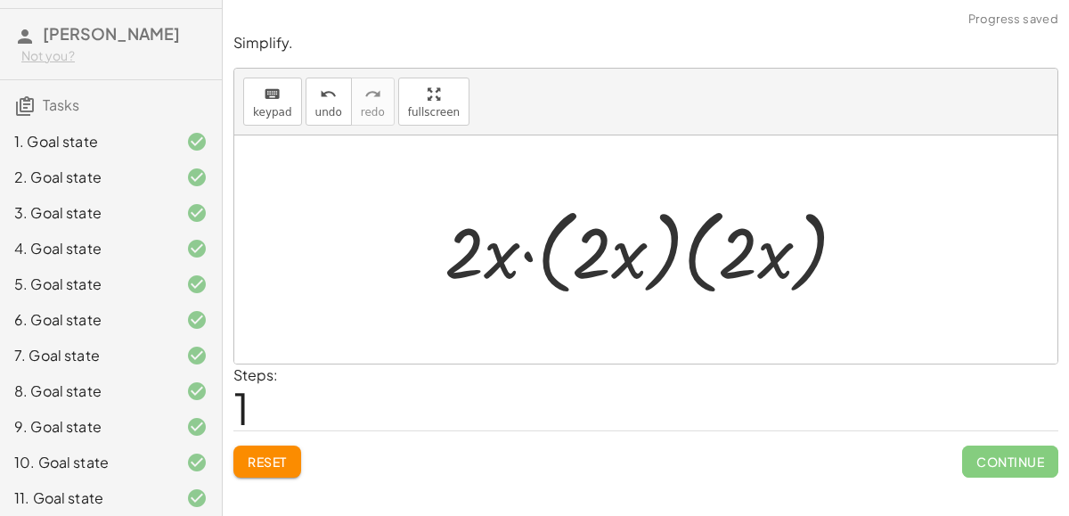
click at [669, 257] on div at bounding box center [653, 250] width 434 height 102
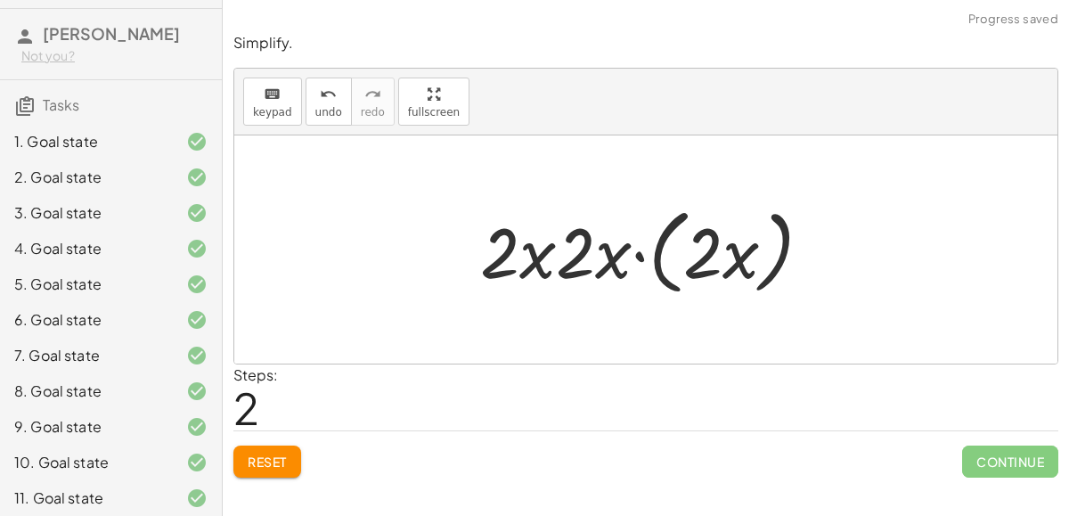
click at [659, 236] on div at bounding box center [652, 250] width 363 height 102
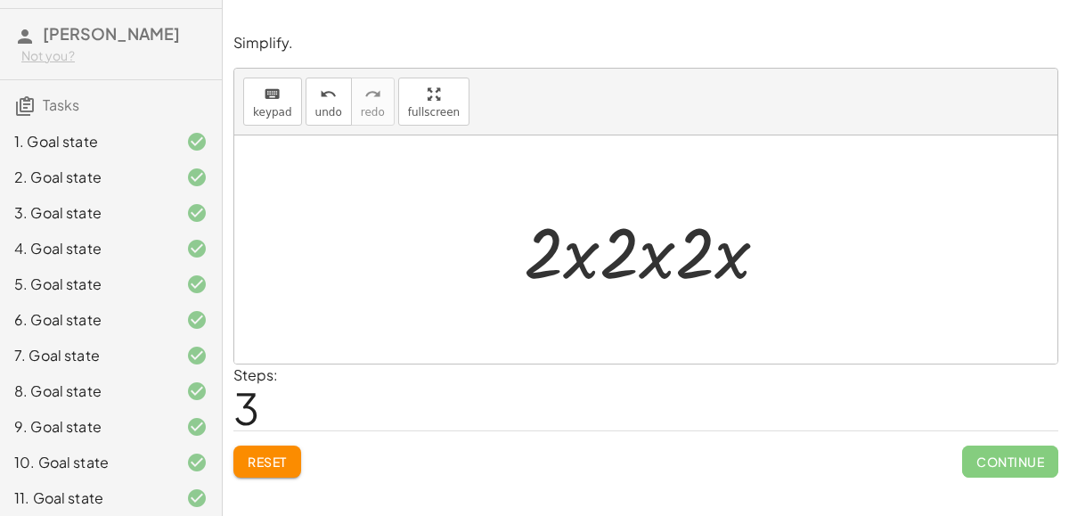
click at [576, 249] on div at bounding box center [653, 250] width 276 height 92
drag, startPoint x: 559, startPoint y: 242, endPoint x: 630, endPoint y: 253, distance: 72.1
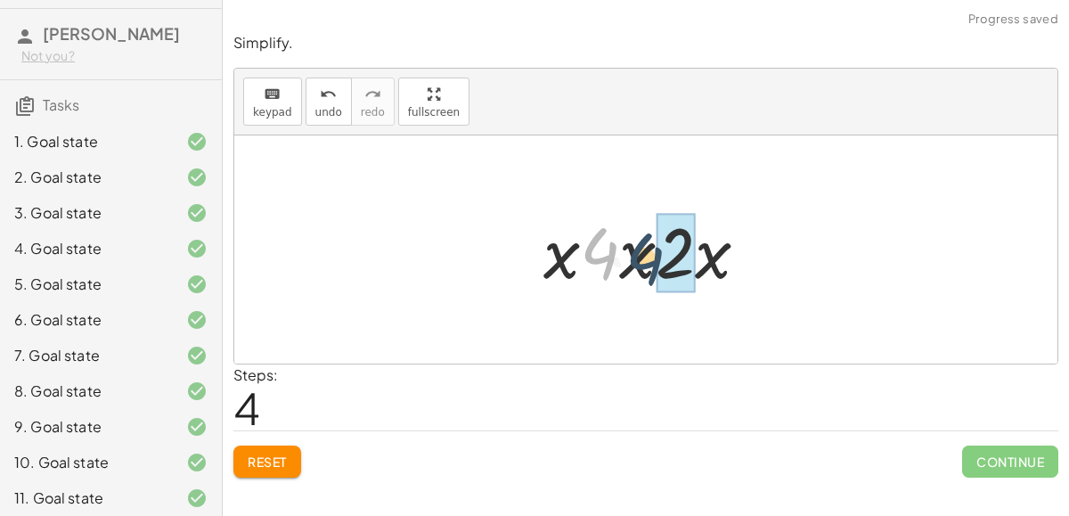
drag, startPoint x: 605, startPoint y: 247, endPoint x: 662, endPoint y: 253, distance: 57.4
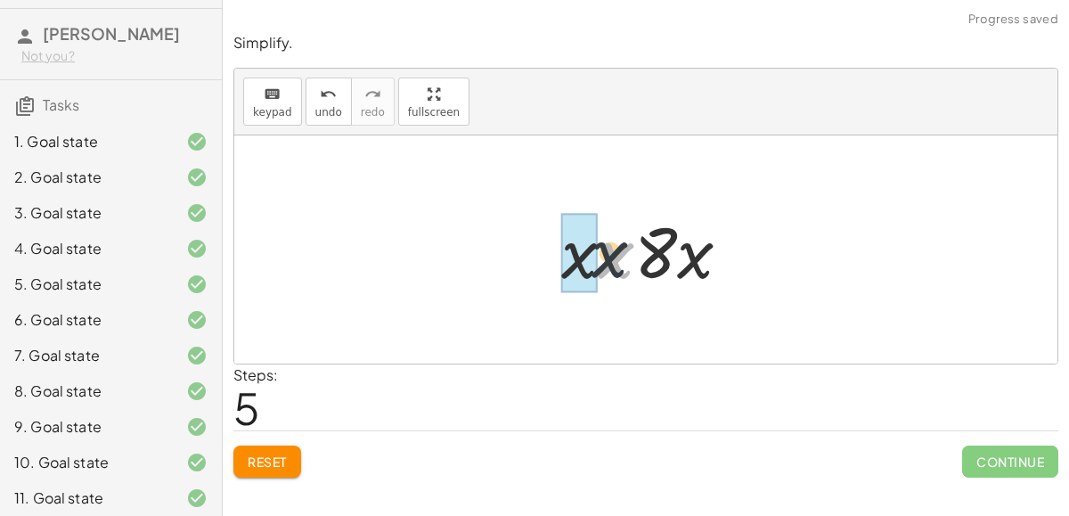
drag, startPoint x: 616, startPoint y: 251, endPoint x: 600, endPoint y: 249, distance: 15.4
click at [600, 249] on div at bounding box center [653, 250] width 202 height 92
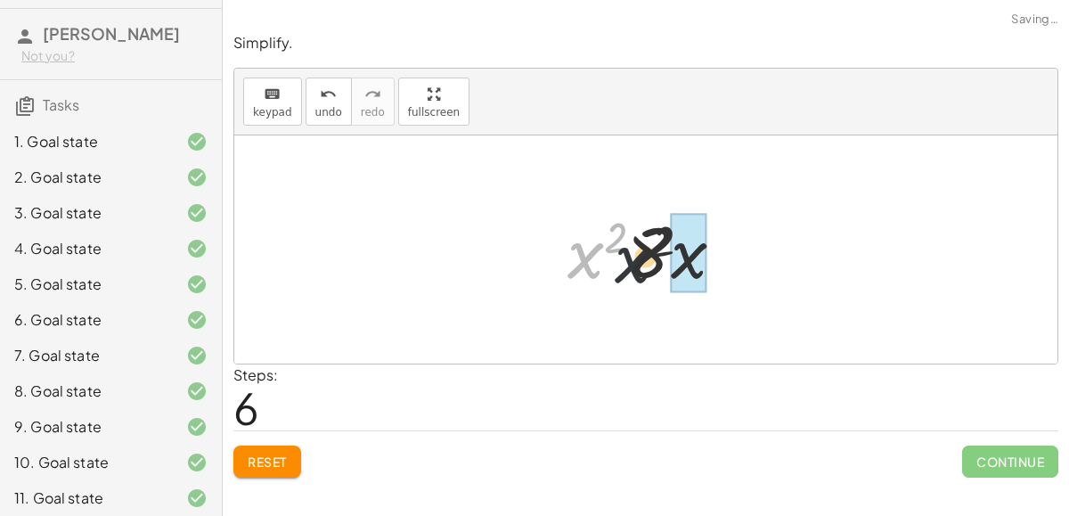
drag, startPoint x: 590, startPoint y: 247, endPoint x: 681, endPoint y: 255, distance: 91.2
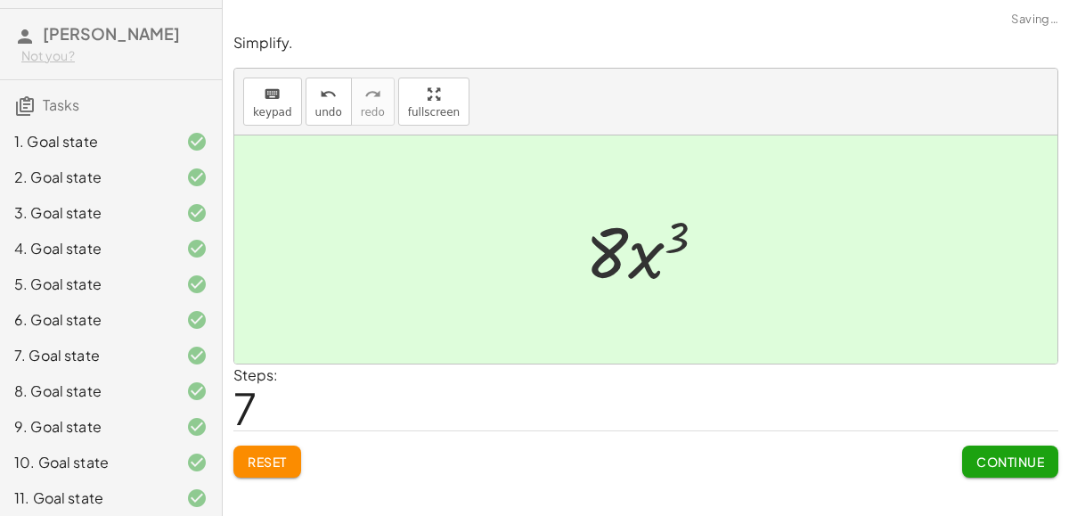
click at [646, 253] on div at bounding box center [652, 250] width 153 height 92
click at [978, 461] on span "Continue" at bounding box center [1010, 461] width 68 height 16
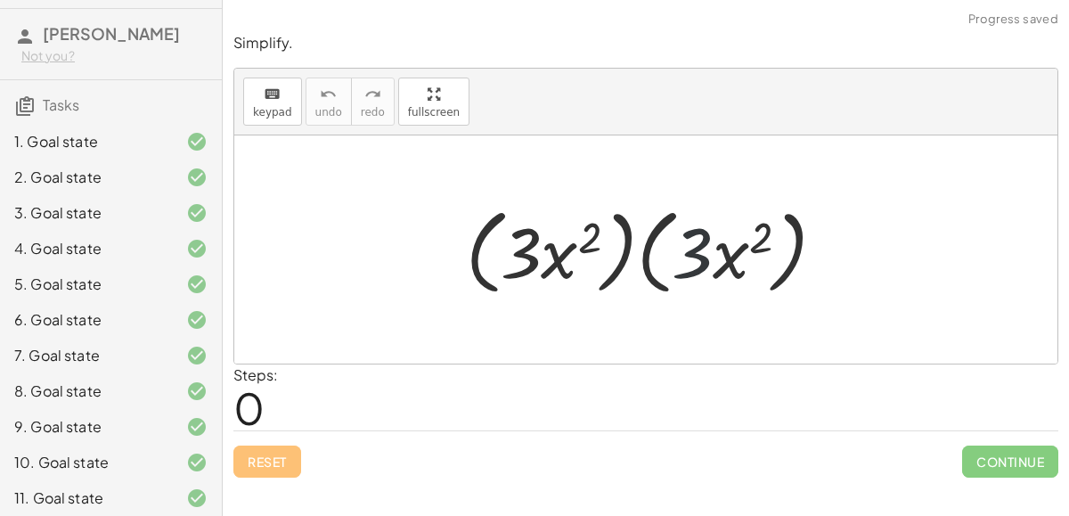
click at [685, 257] on div at bounding box center [653, 250] width 392 height 102
click at [628, 256] on div at bounding box center [653, 250] width 392 height 102
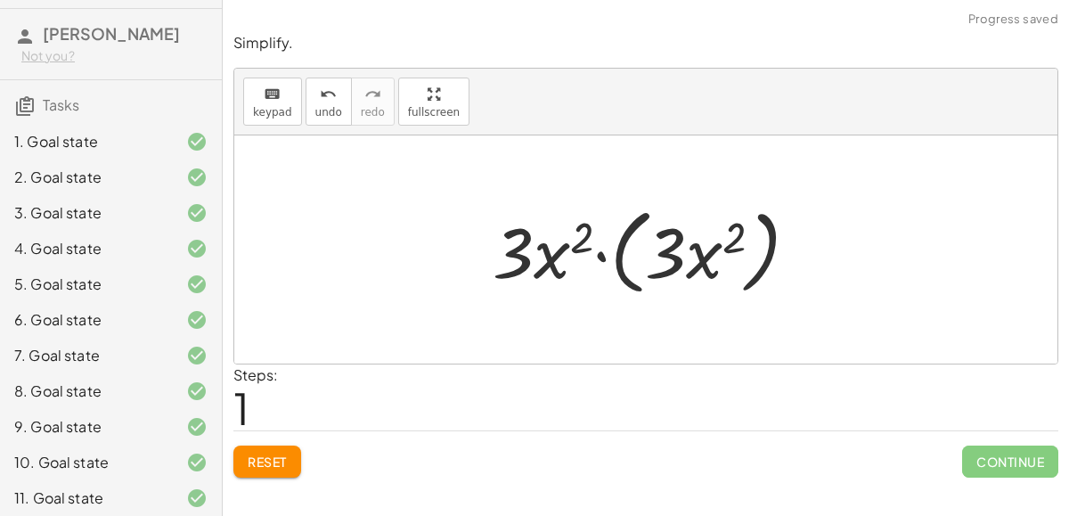
click at [612, 250] on div at bounding box center [653, 250] width 338 height 102
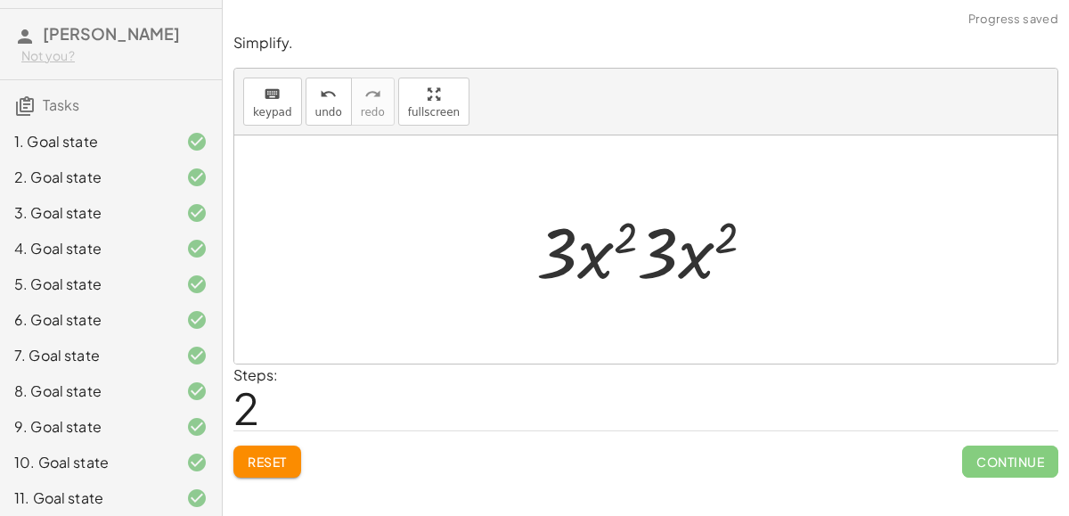
click at [592, 261] on div at bounding box center [652, 250] width 250 height 92
click at [613, 244] on div at bounding box center [652, 250] width 250 height 92
drag, startPoint x: 567, startPoint y: 249, endPoint x: 664, endPoint y: 257, distance: 96.5
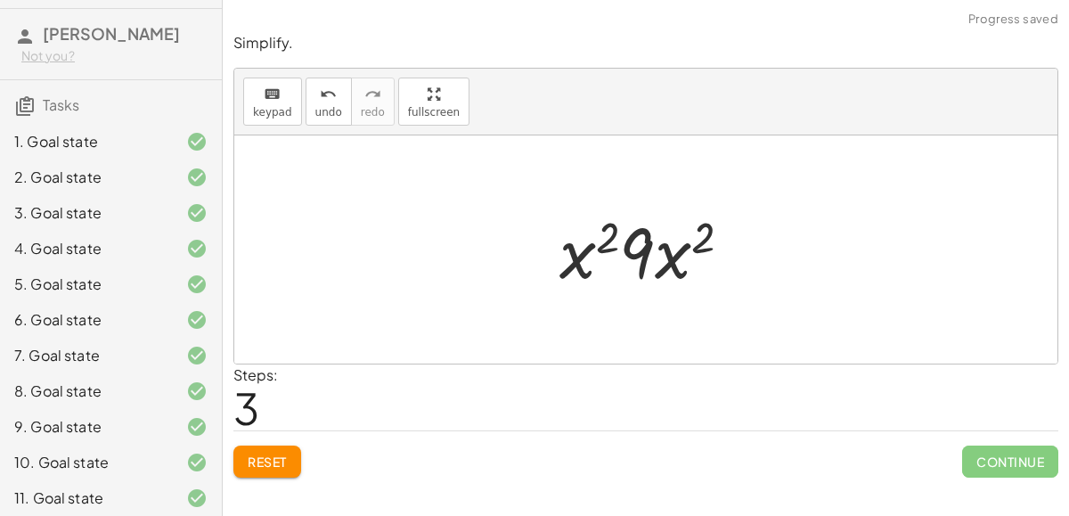
click at [635, 257] on div at bounding box center [653, 250] width 204 height 92
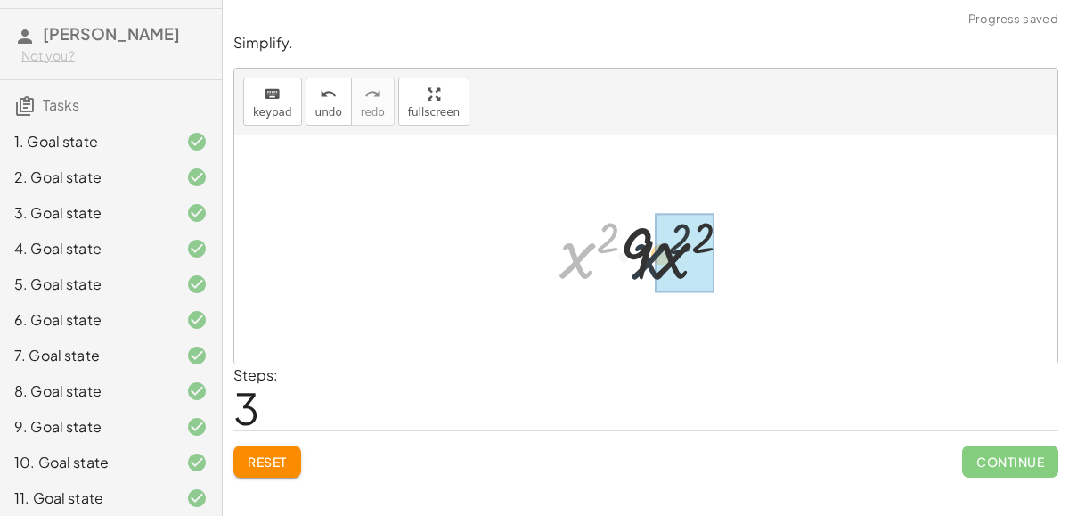
drag, startPoint x: 576, startPoint y: 251, endPoint x: 663, endPoint y: 253, distance: 87.3
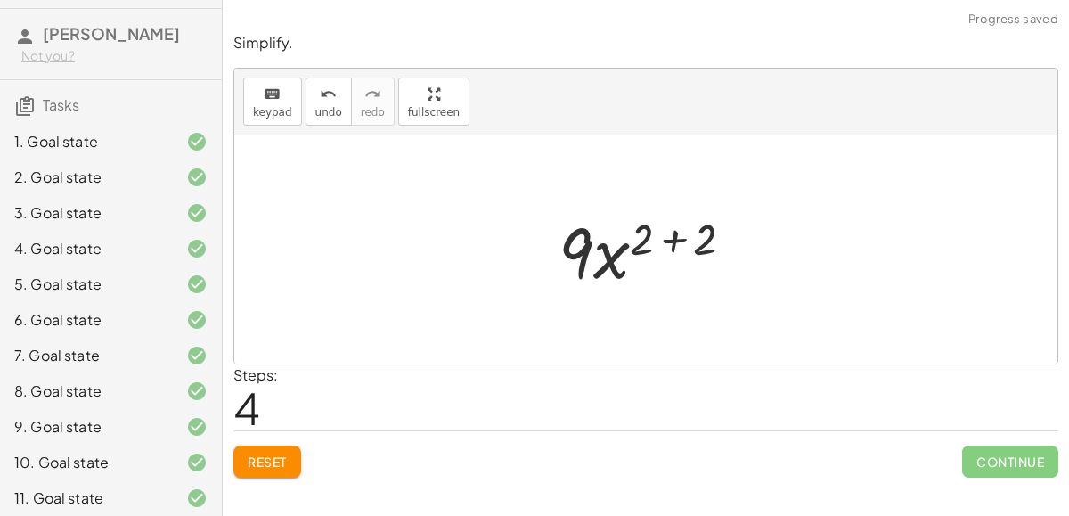
click at [675, 237] on div at bounding box center [654, 250] width 208 height 92
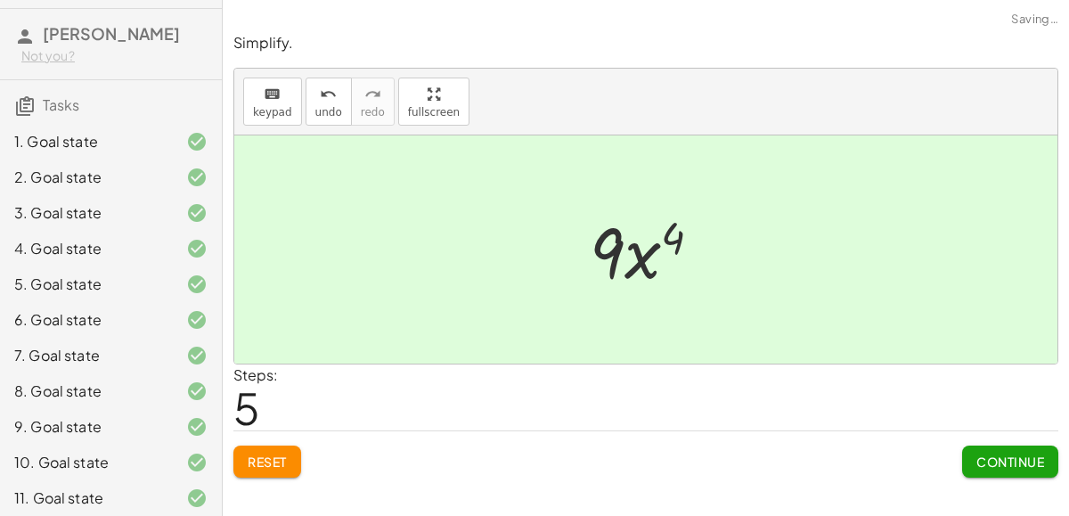
click at [992, 458] on span "Continue" at bounding box center [1010, 461] width 68 height 16
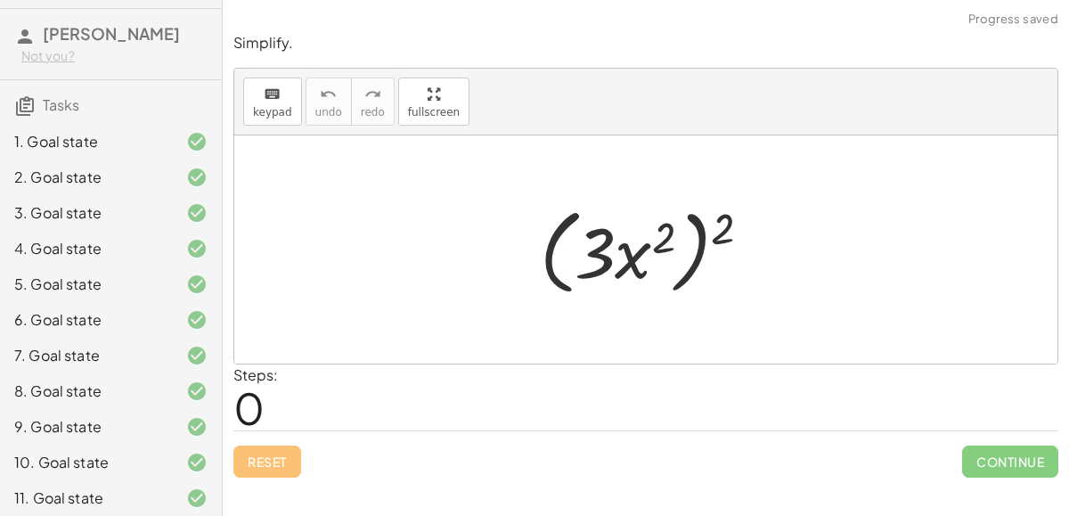
click at [690, 261] on div at bounding box center [653, 250] width 244 height 102
click at [705, 230] on div at bounding box center [653, 250] width 244 height 102
click at [698, 227] on div at bounding box center [653, 250] width 244 height 102
click at [698, 252] on div at bounding box center [653, 250] width 244 height 102
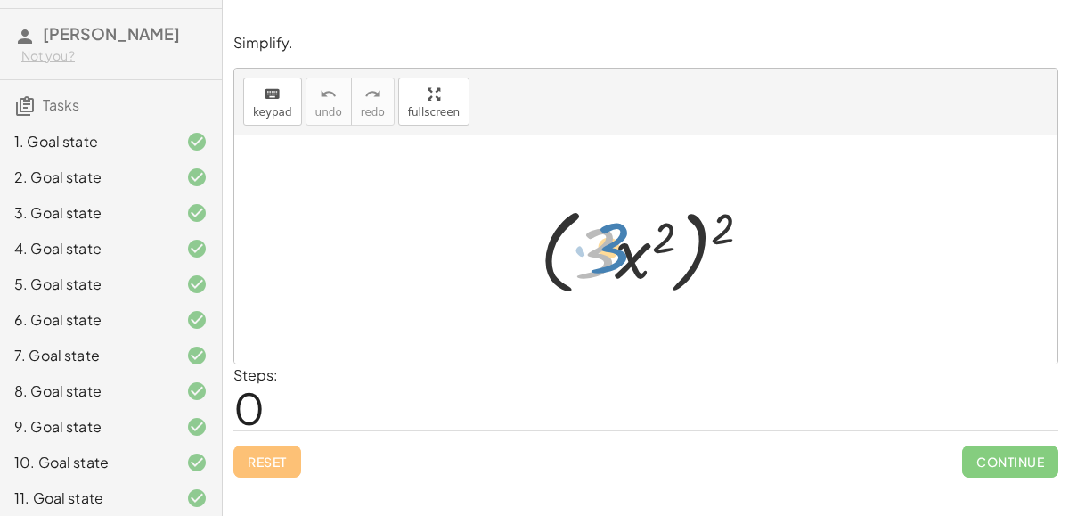
click at [618, 242] on div at bounding box center [653, 250] width 244 height 102
drag, startPoint x: 725, startPoint y: 222, endPoint x: 672, endPoint y: 228, distance: 53.8
click at [672, 228] on div at bounding box center [653, 250] width 244 height 102
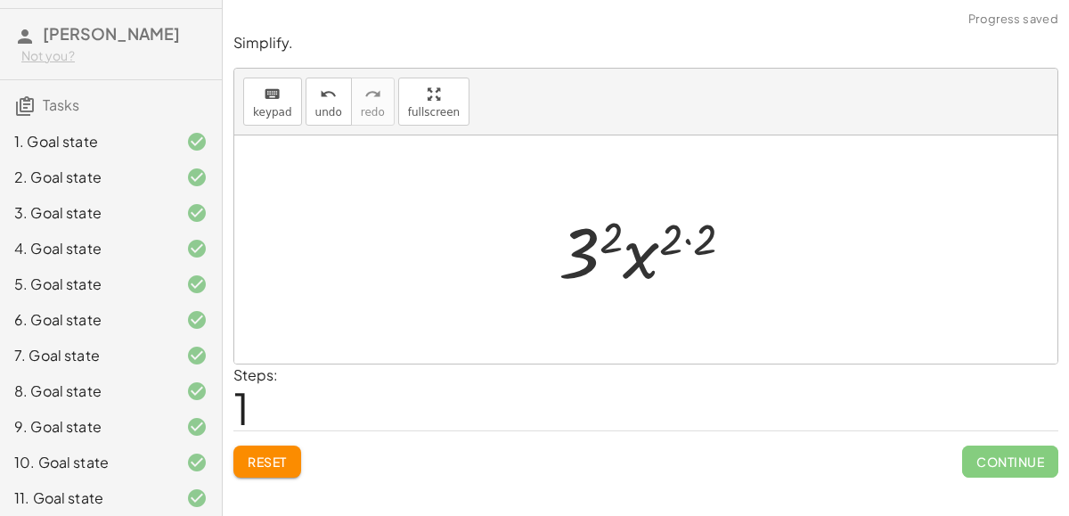
click at [690, 236] on div at bounding box center [653, 250] width 207 height 92
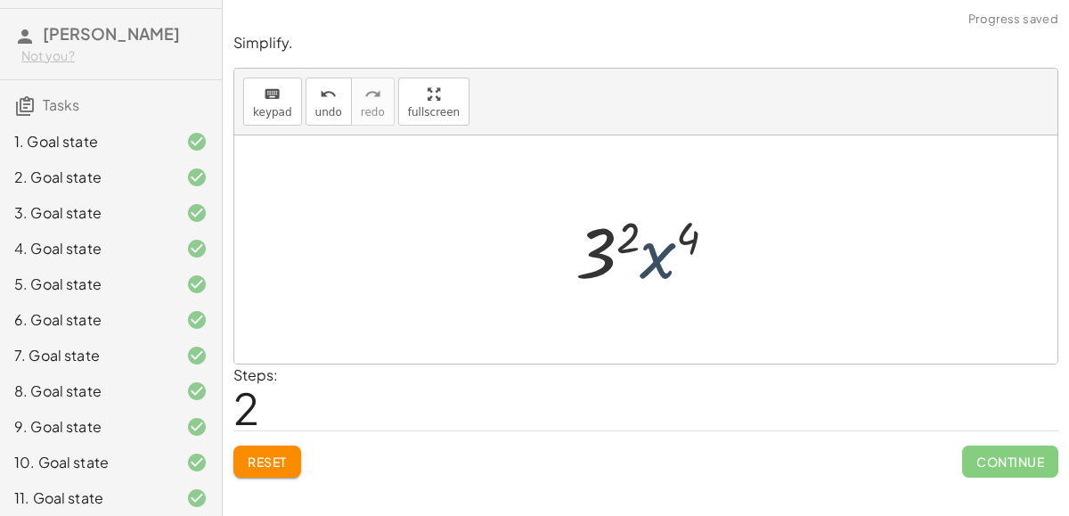
click at [651, 249] on div at bounding box center [654, 250] width 174 height 92
drag, startPoint x: 606, startPoint y: 245, endPoint x: 642, endPoint y: 256, distance: 38.1
click at [642, 256] on div at bounding box center [654, 250] width 174 height 92
drag, startPoint x: 687, startPoint y: 231, endPoint x: 621, endPoint y: 225, distance: 66.2
click at [621, 225] on div at bounding box center [654, 250] width 174 height 92
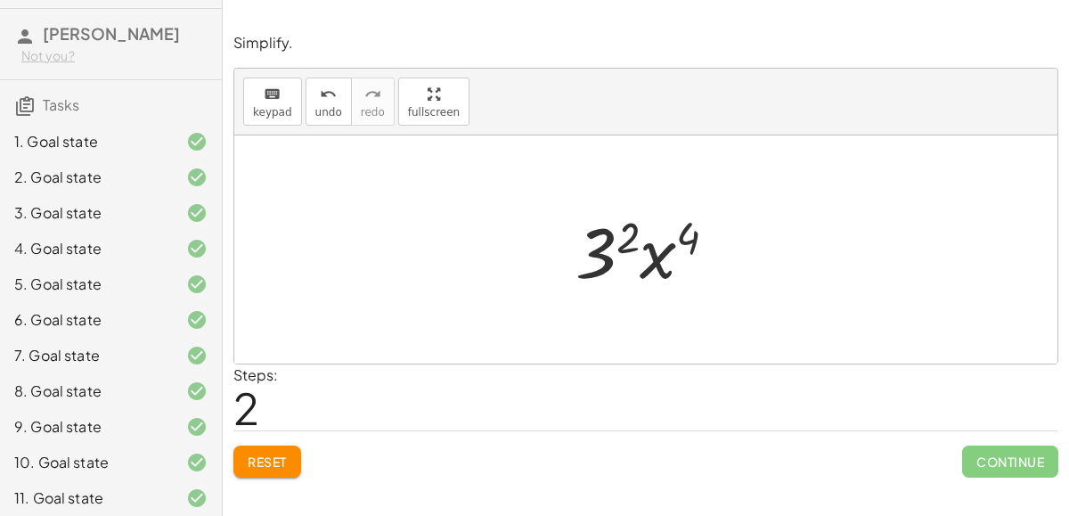
click at [648, 260] on div at bounding box center [654, 250] width 174 height 92
drag, startPoint x: 647, startPoint y: 259, endPoint x: 560, endPoint y: 257, distance: 86.5
click at [560, 257] on div "( · 3 · x 2 ) 2 · 3 2 · x ( · 2 · 2 ) · x 4 · 3 · x 2 4" at bounding box center [647, 250] width 196 height 101
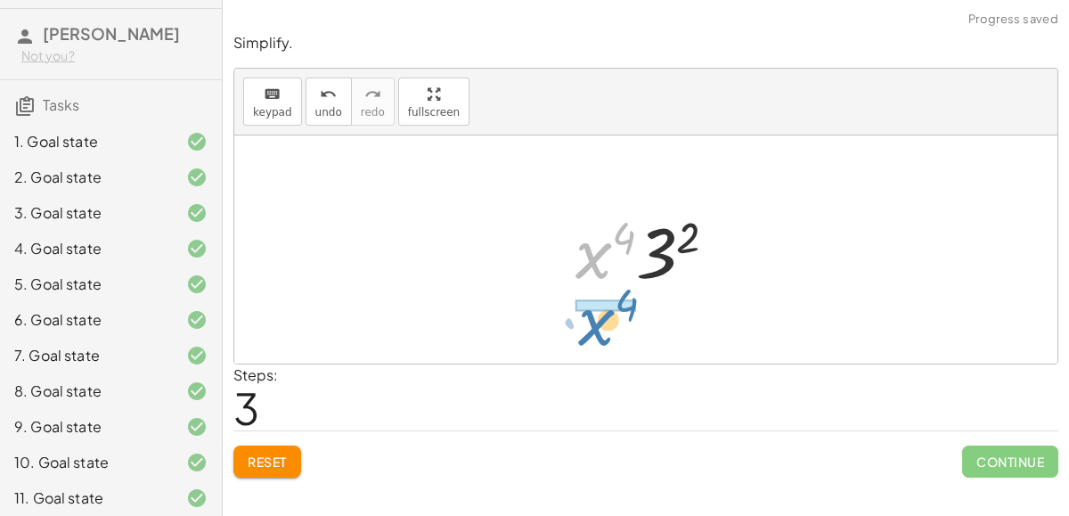
drag, startPoint x: 594, startPoint y: 252, endPoint x: 595, endPoint y: 319, distance: 66.8
click at [595, 319] on div "( · 3 · x 2 ) 2 · 3 2 · x ( · 2 · 2 ) · 3 2 · x 4 · x 4 · 3 · x 2 4" at bounding box center [645, 249] width 823 height 228
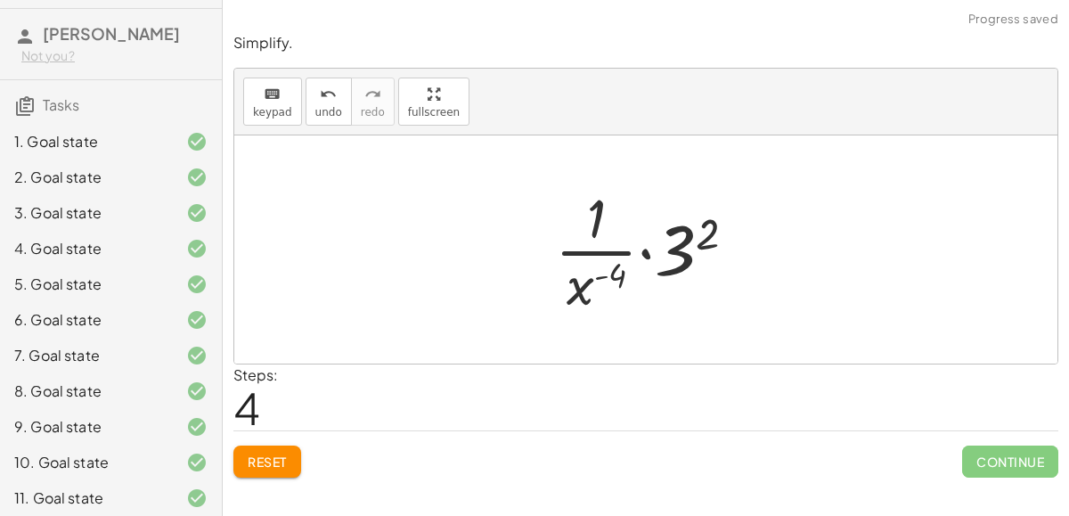
click at [598, 244] on div at bounding box center [652, 249] width 213 height 137
click at [645, 251] on div at bounding box center [652, 249] width 213 height 137
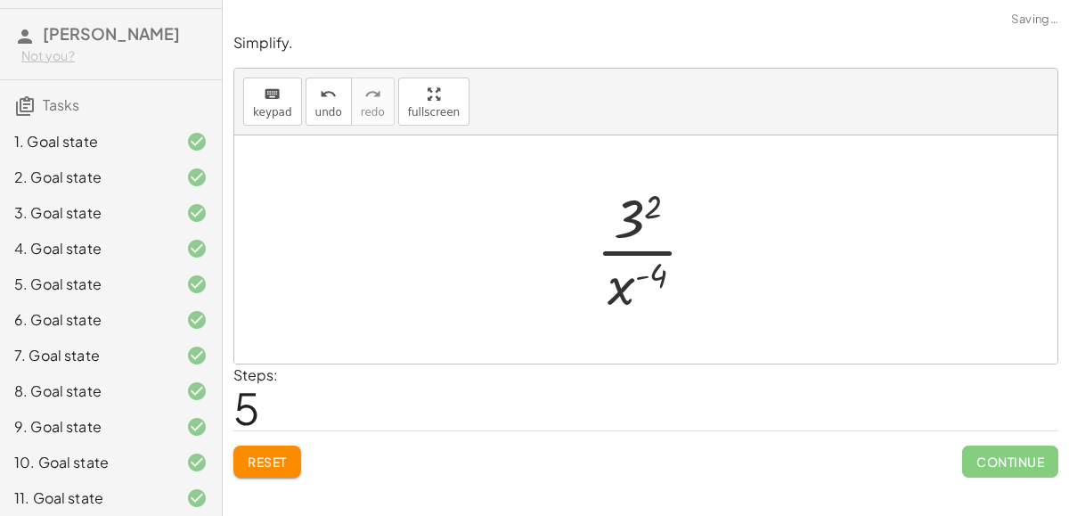
click at [633, 234] on div at bounding box center [653, 249] width 132 height 137
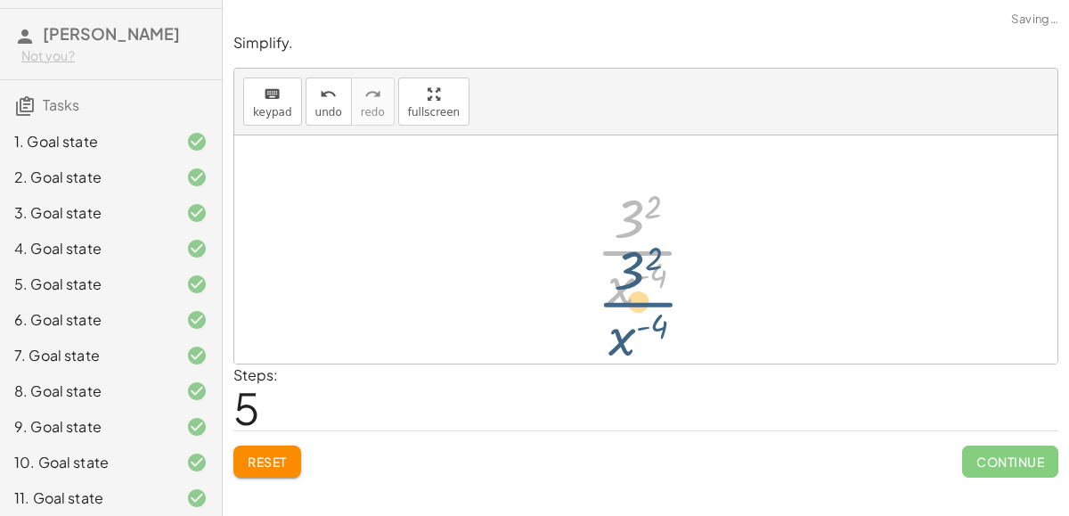
drag, startPoint x: 633, startPoint y: 234, endPoint x: 634, endPoint y: 277, distance: 42.8
click at [634, 277] on div at bounding box center [653, 249] width 132 height 137
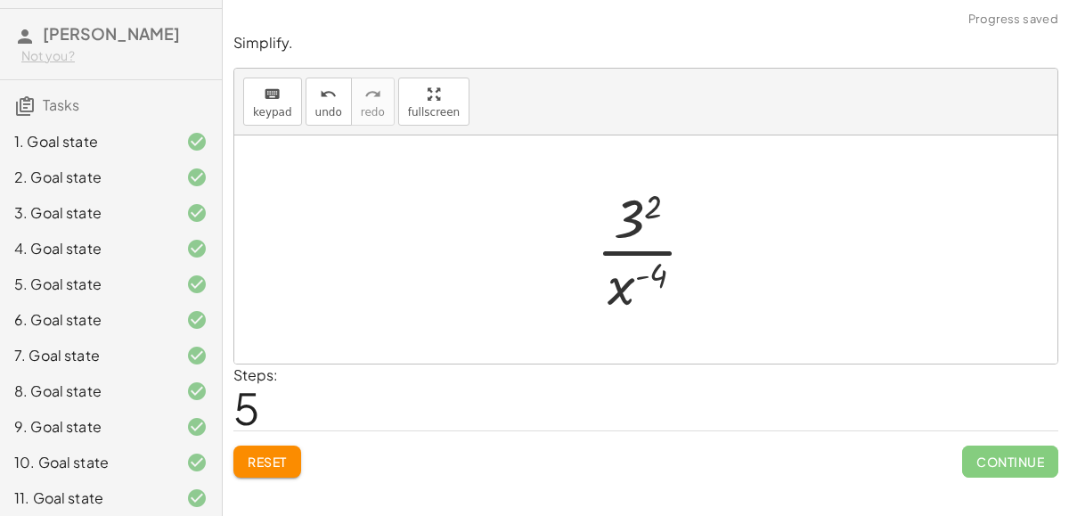
scroll to position [37, 0]
drag, startPoint x: 614, startPoint y: 277, endPoint x: 612, endPoint y: 213, distance: 64.2
click at [612, 213] on div at bounding box center [653, 249] width 132 height 137
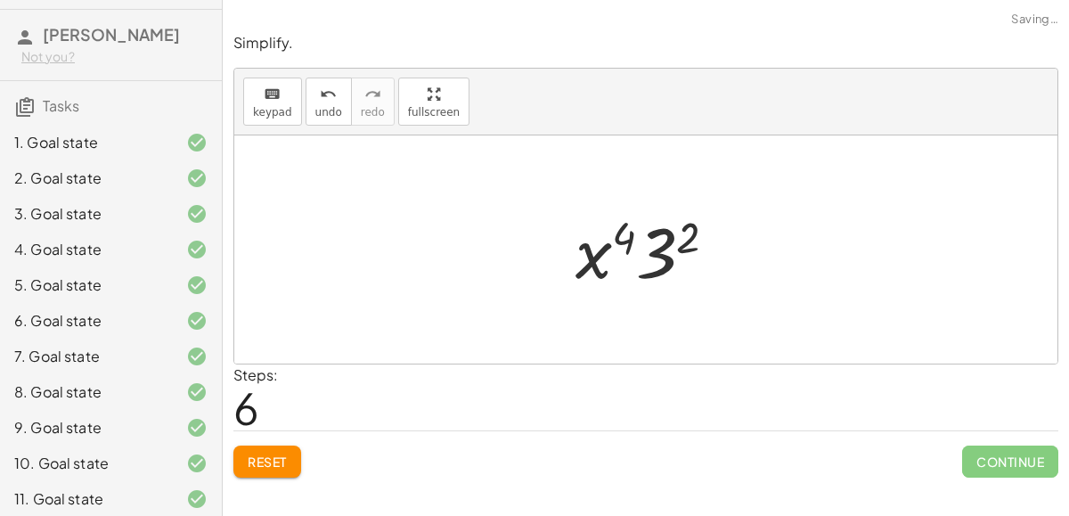
click at [626, 236] on div at bounding box center [654, 250] width 174 height 92
drag, startPoint x: 652, startPoint y: 254, endPoint x: 571, endPoint y: 249, distance: 81.2
click at [571, 249] on div at bounding box center [654, 250] width 174 height 92
drag, startPoint x: 631, startPoint y: 239, endPoint x: 705, endPoint y: 238, distance: 73.9
click at [705, 238] on div at bounding box center [654, 250] width 174 height 92
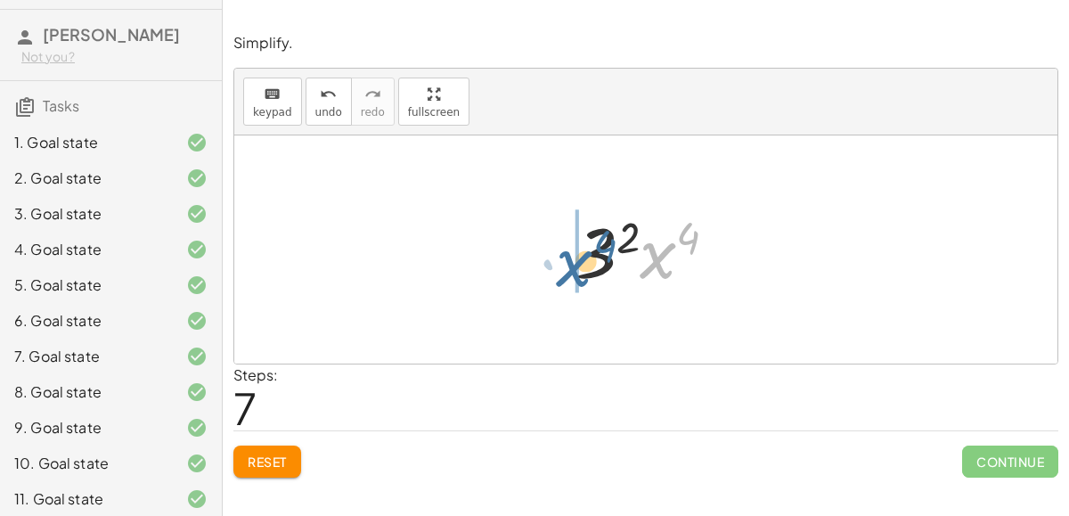
drag, startPoint x: 667, startPoint y: 248, endPoint x: 585, endPoint y: 256, distance: 82.4
click at [585, 256] on div at bounding box center [654, 250] width 174 height 92
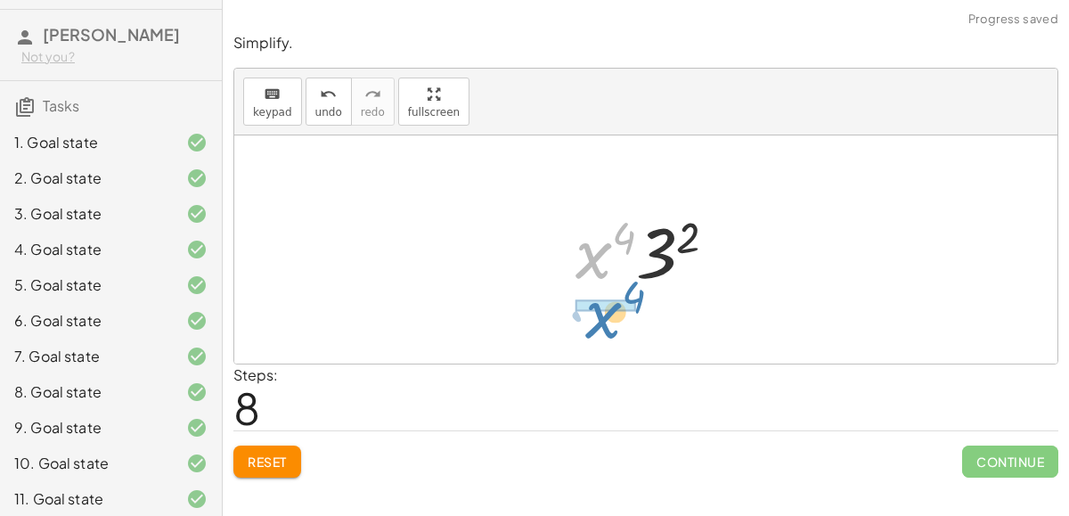
drag, startPoint x: 592, startPoint y: 257, endPoint x: 584, endPoint y: 309, distance: 53.2
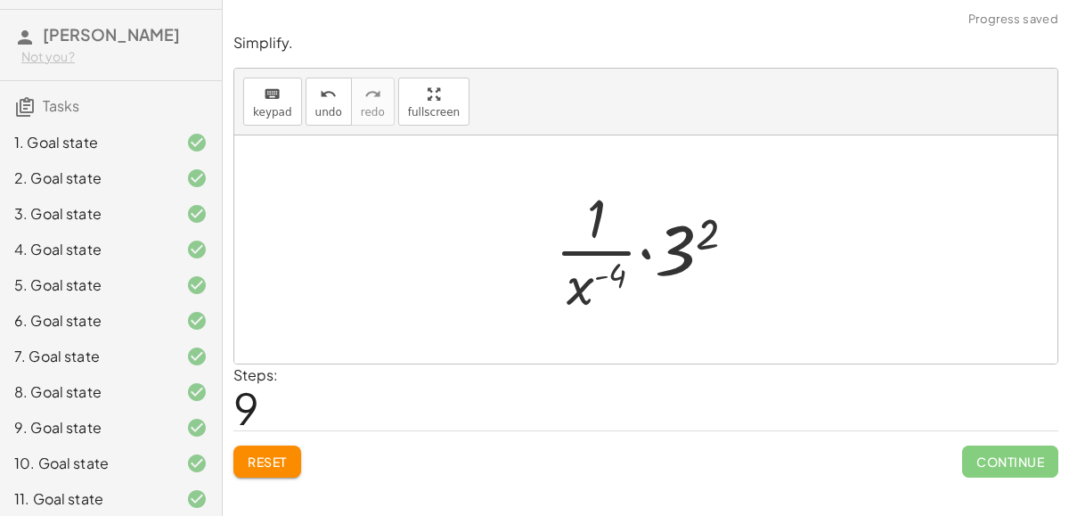
click at [609, 247] on div at bounding box center [652, 249] width 213 height 137
drag, startPoint x: 698, startPoint y: 249, endPoint x: 665, endPoint y: 267, distance: 37.9
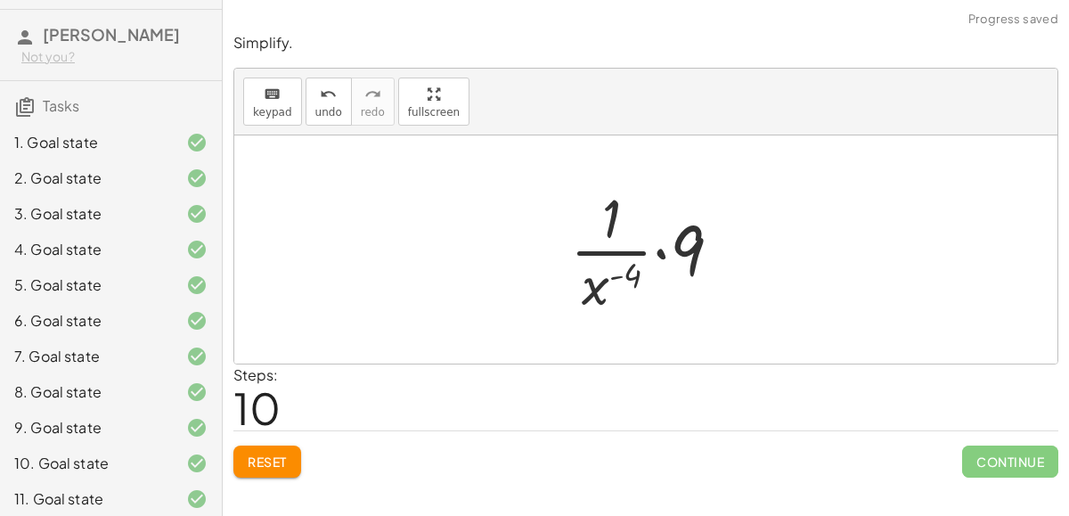
click at [663, 252] on div at bounding box center [653, 249] width 184 height 137
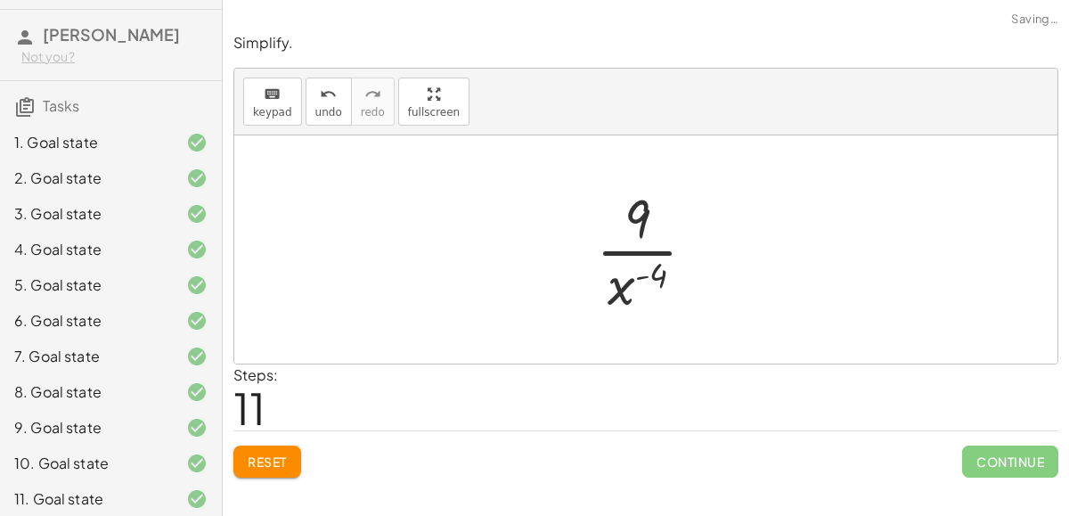
click at [647, 257] on div at bounding box center [653, 249] width 132 height 137
drag, startPoint x: 616, startPoint y: 280, endPoint x: 613, endPoint y: 223, distance: 57.1
click at [613, 223] on div at bounding box center [653, 249] width 132 height 137
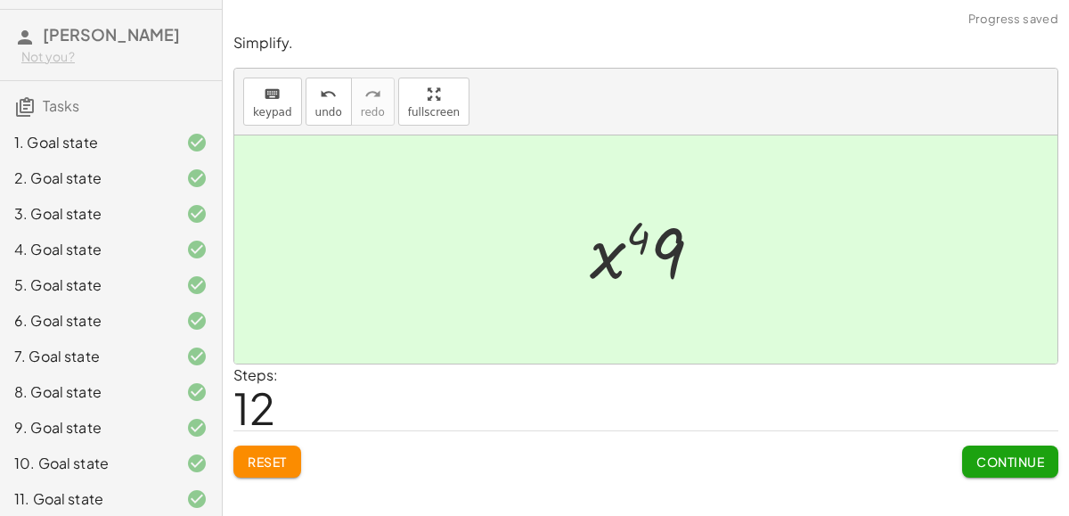
click at [626, 223] on div at bounding box center [653, 250] width 144 height 92
click at [976, 474] on button "Continue" at bounding box center [1010, 461] width 96 height 32
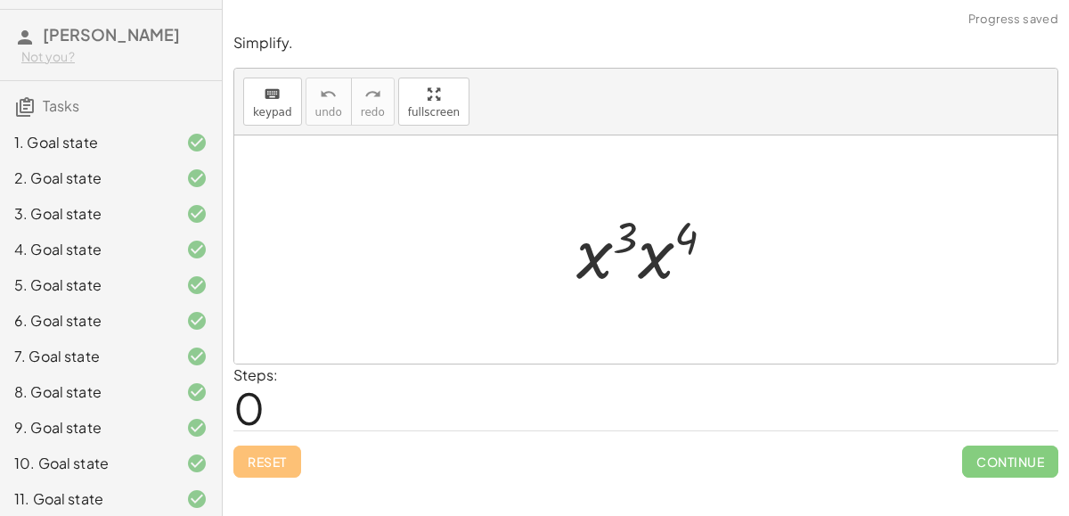
click at [610, 264] on div at bounding box center [652, 250] width 170 height 92
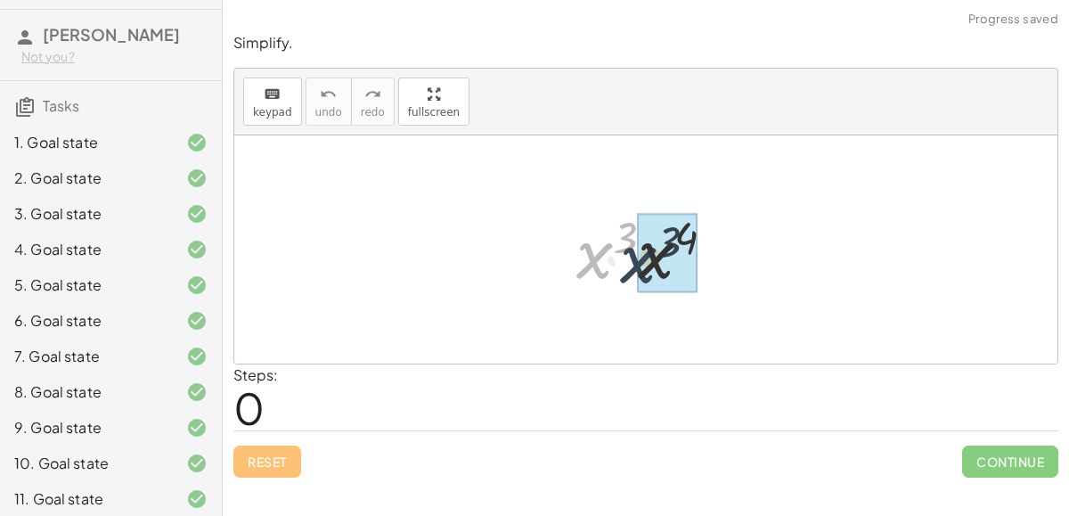
drag, startPoint x: 599, startPoint y: 250, endPoint x: 647, endPoint y: 256, distance: 48.4
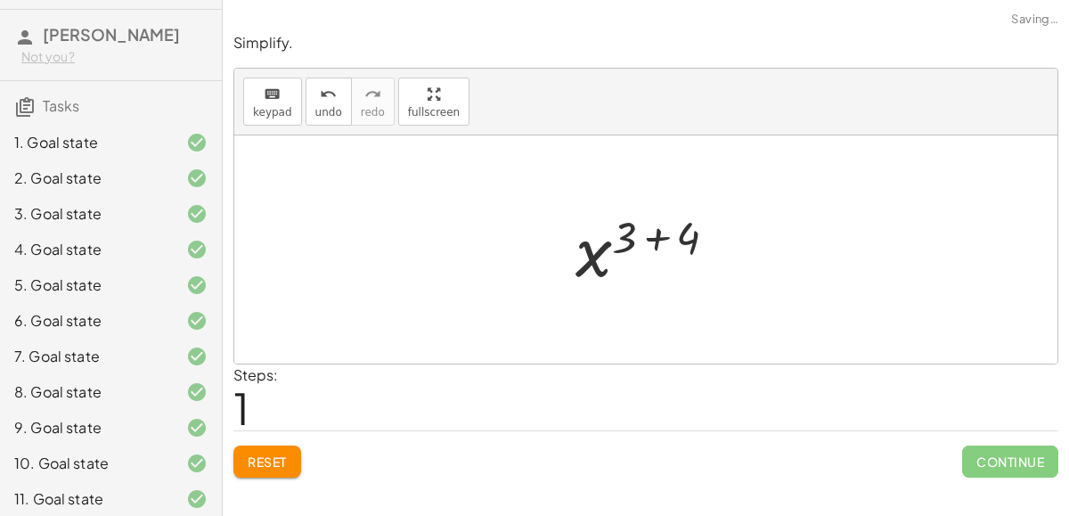
click at [646, 239] on div at bounding box center [654, 250] width 174 height 88
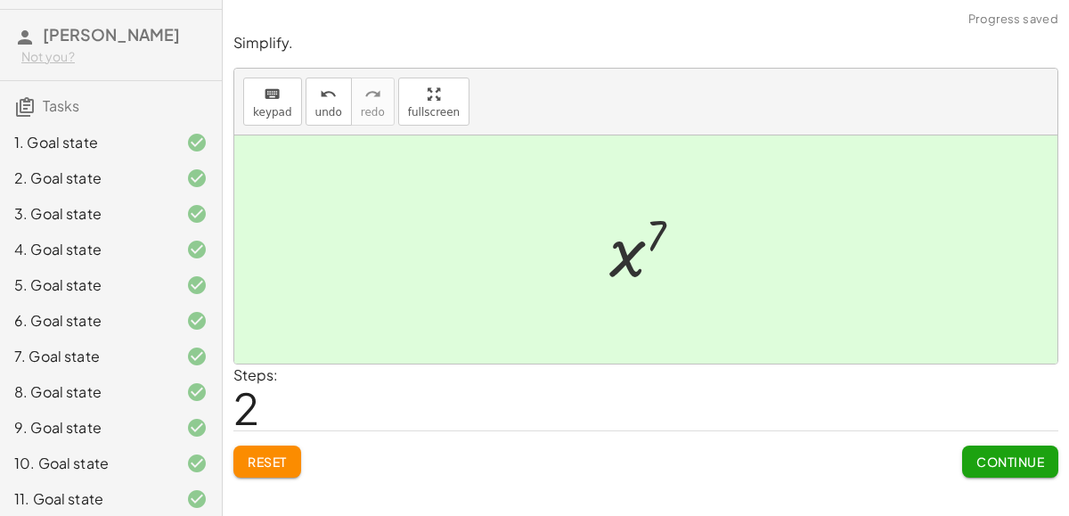
click at [987, 456] on span "Continue" at bounding box center [1010, 461] width 68 height 16
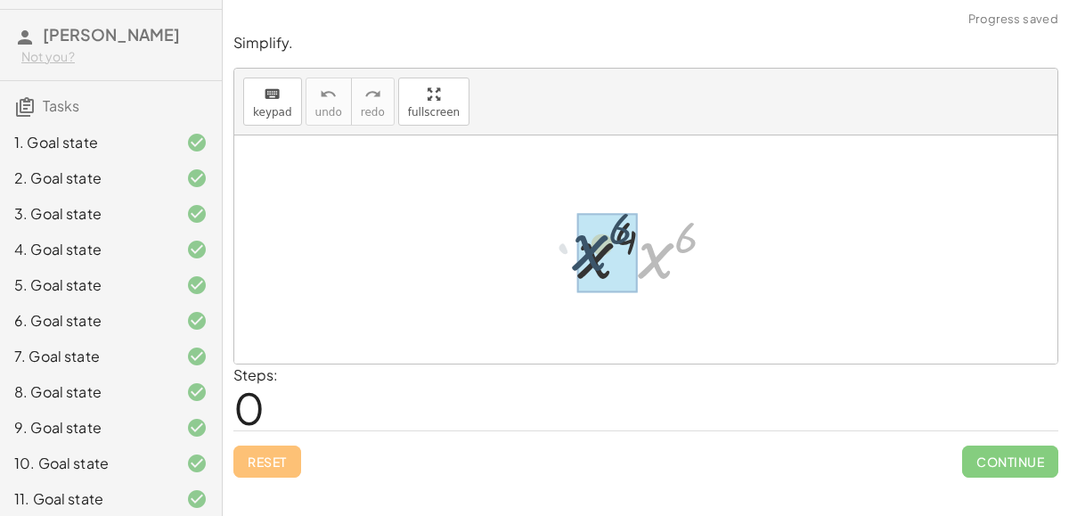
drag, startPoint x: 657, startPoint y: 263, endPoint x: 592, endPoint y: 256, distance: 66.3
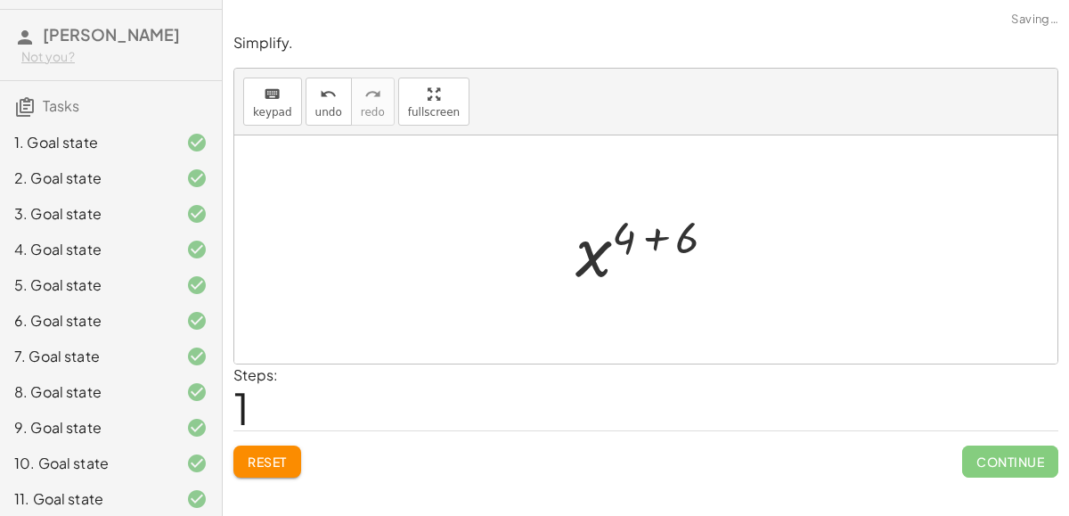
click at [652, 233] on div at bounding box center [653, 250] width 173 height 88
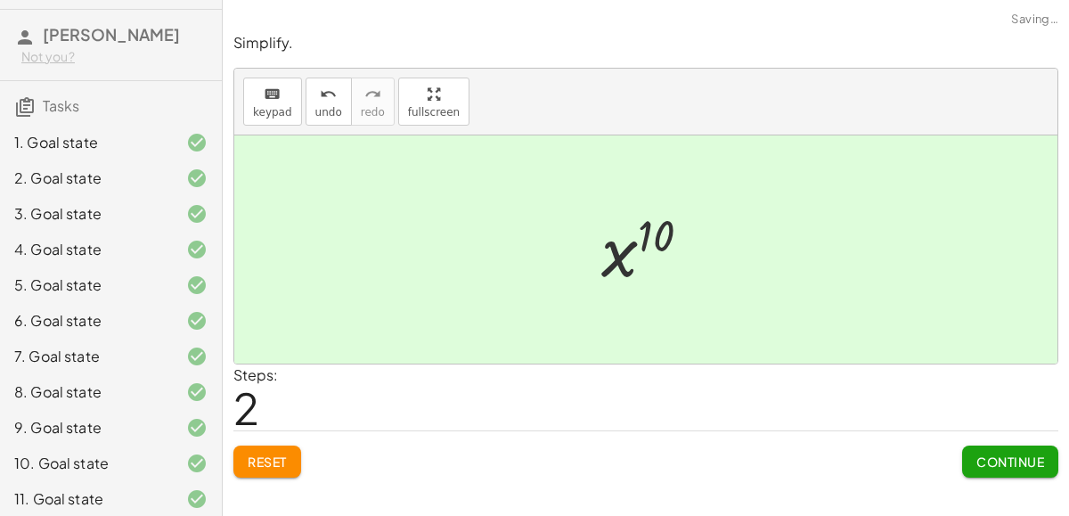
click at [997, 461] on span "Continue" at bounding box center [1010, 461] width 68 height 16
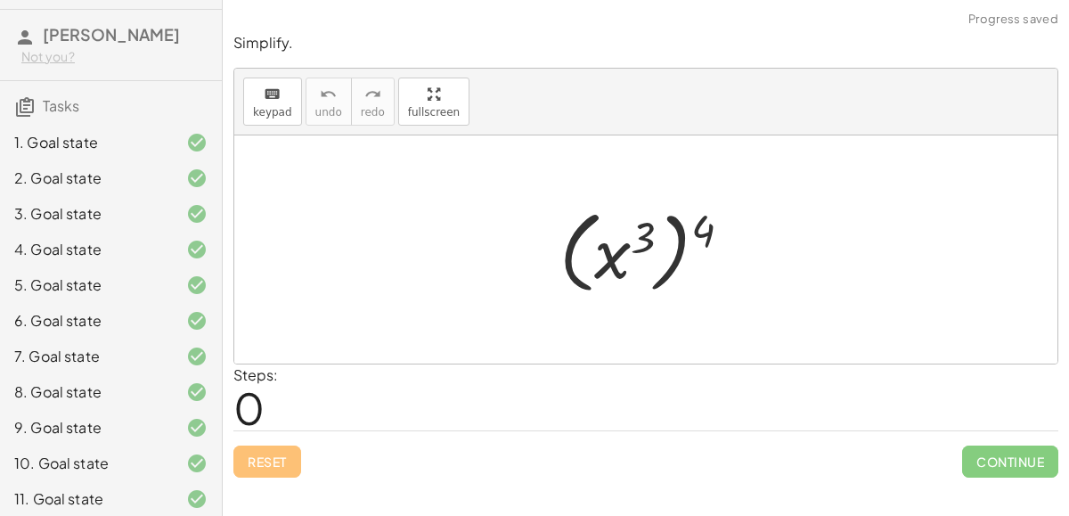
click at [674, 251] on div at bounding box center [653, 249] width 204 height 99
drag, startPoint x: 698, startPoint y: 218, endPoint x: 633, endPoint y: 223, distance: 65.2
click at [633, 223] on div at bounding box center [653, 249] width 204 height 99
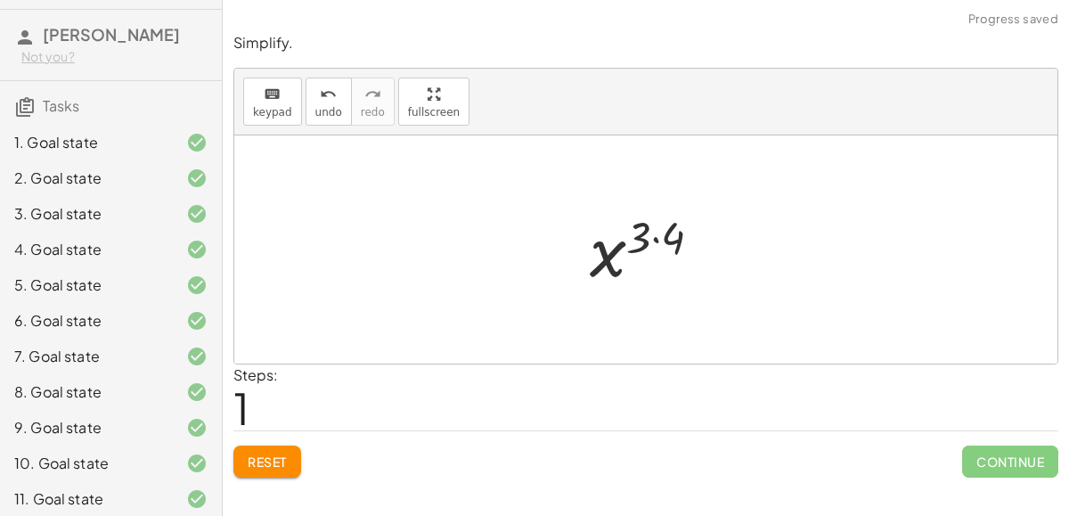
click at [655, 235] on div at bounding box center [652, 250] width 143 height 88
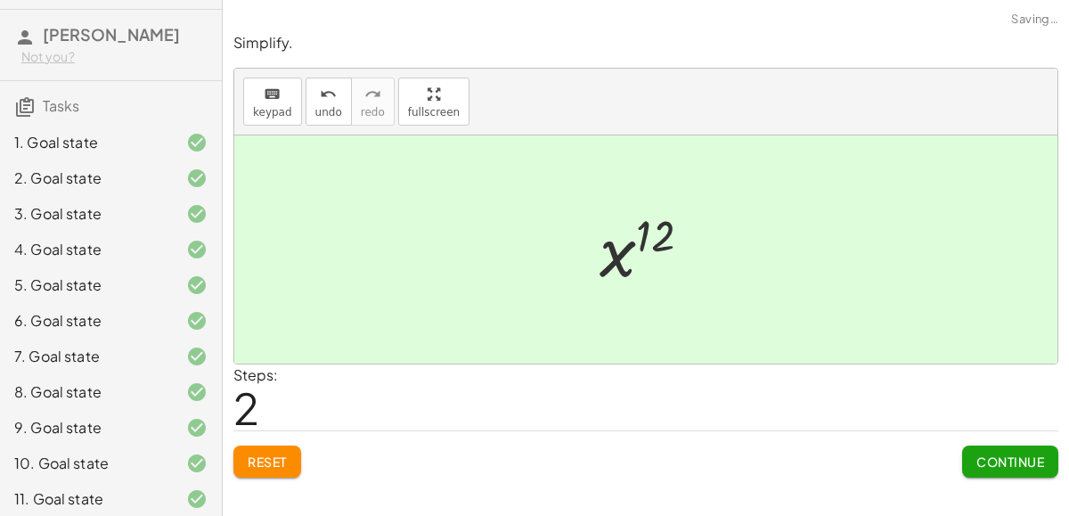
click at [614, 265] on div at bounding box center [653, 250] width 124 height 88
click at [1013, 462] on span "Continue" at bounding box center [1010, 461] width 68 height 16
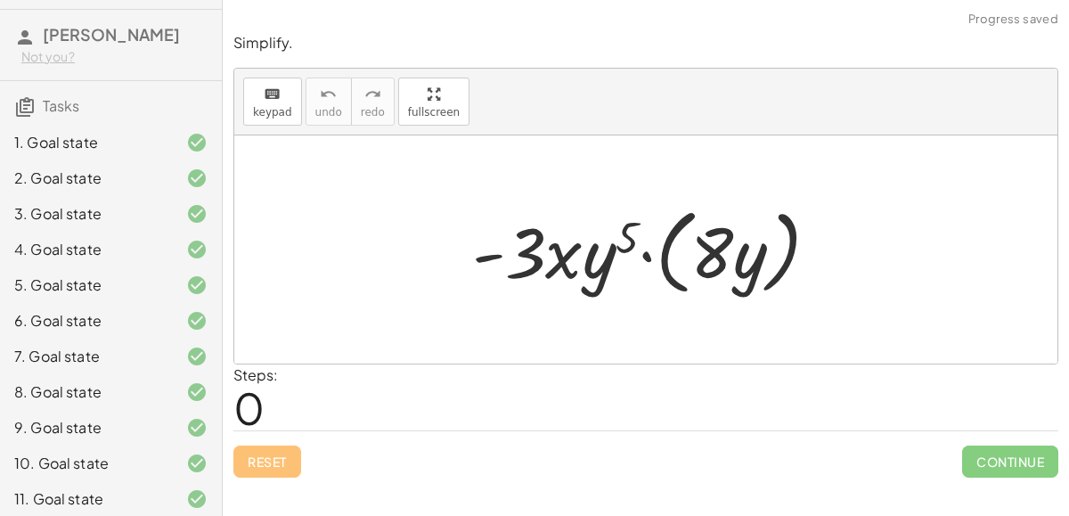
click at [665, 262] on div at bounding box center [653, 250] width 380 height 102
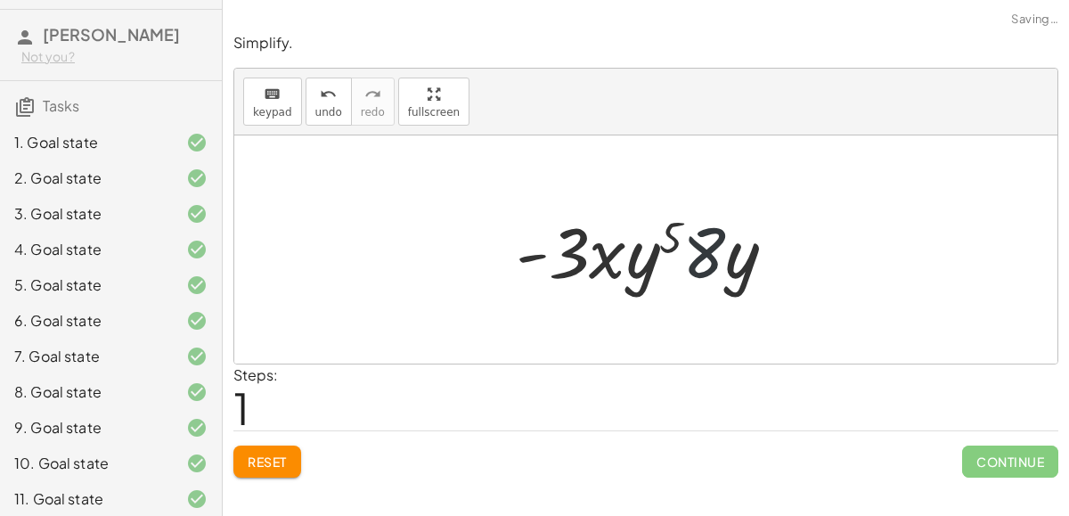
drag, startPoint x: 695, startPoint y: 252, endPoint x: 601, endPoint y: 254, distance: 93.6
click at [601, 254] on div at bounding box center [653, 250] width 292 height 92
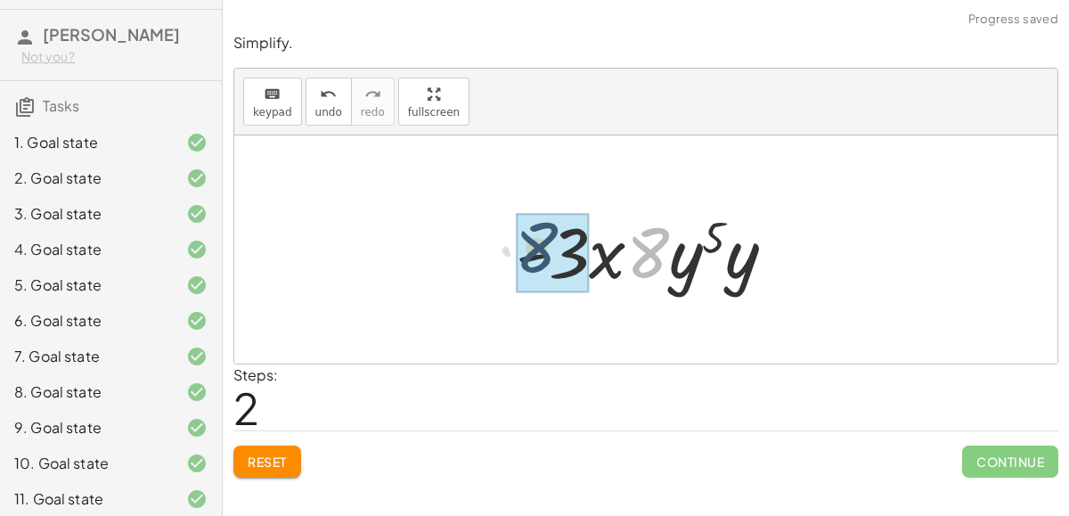
drag, startPoint x: 646, startPoint y: 257, endPoint x: 532, endPoint y: 250, distance: 114.2
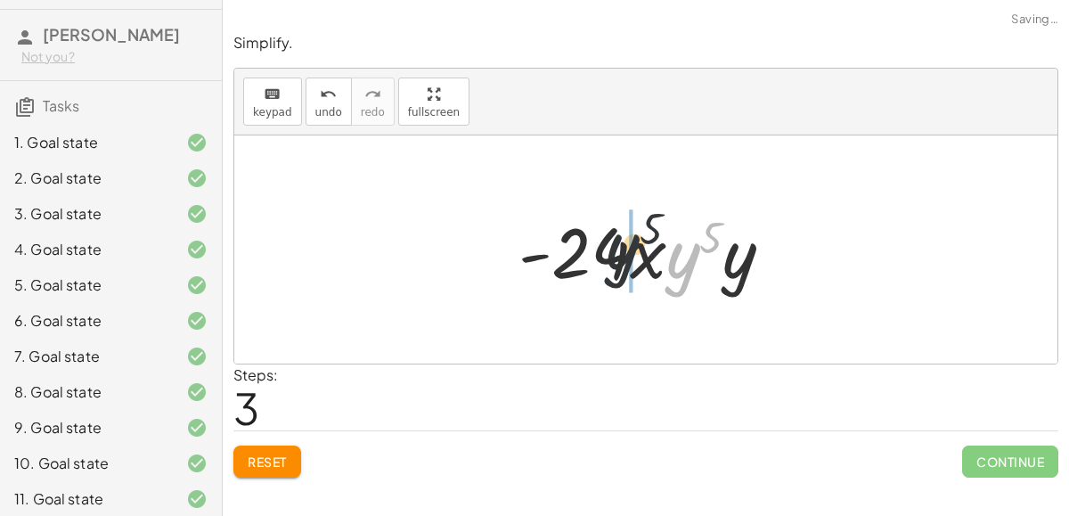
drag, startPoint x: 692, startPoint y: 257, endPoint x: 605, endPoint y: 246, distance: 88.1
click at [605, 246] on div at bounding box center [653, 250] width 287 height 92
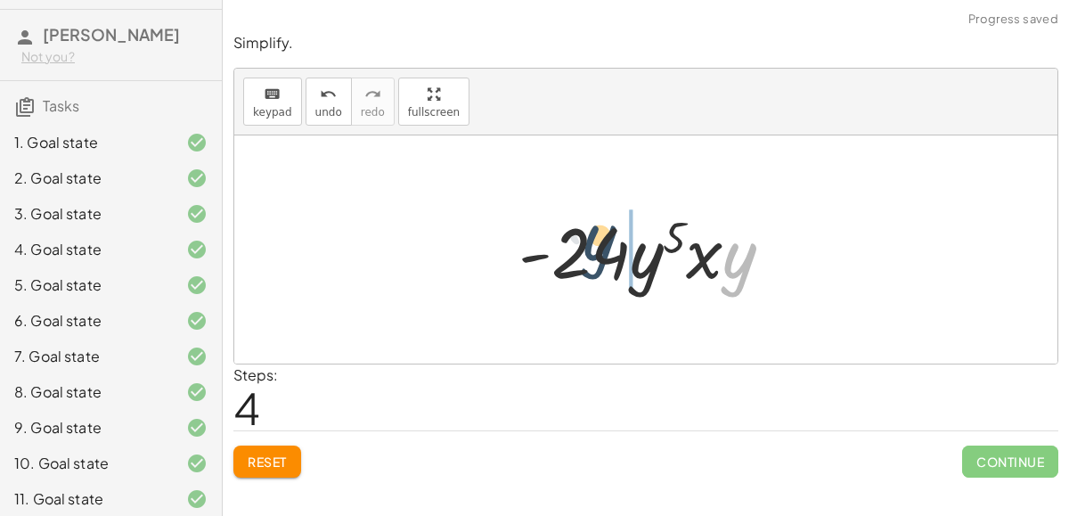
drag, startPoint x: 731, startPoint y: 268, endPoint x: 551, endPoint y: 249, distance: 181.0
click at [551, 249] on div at bounding box center [653, 250] width 287 height 92
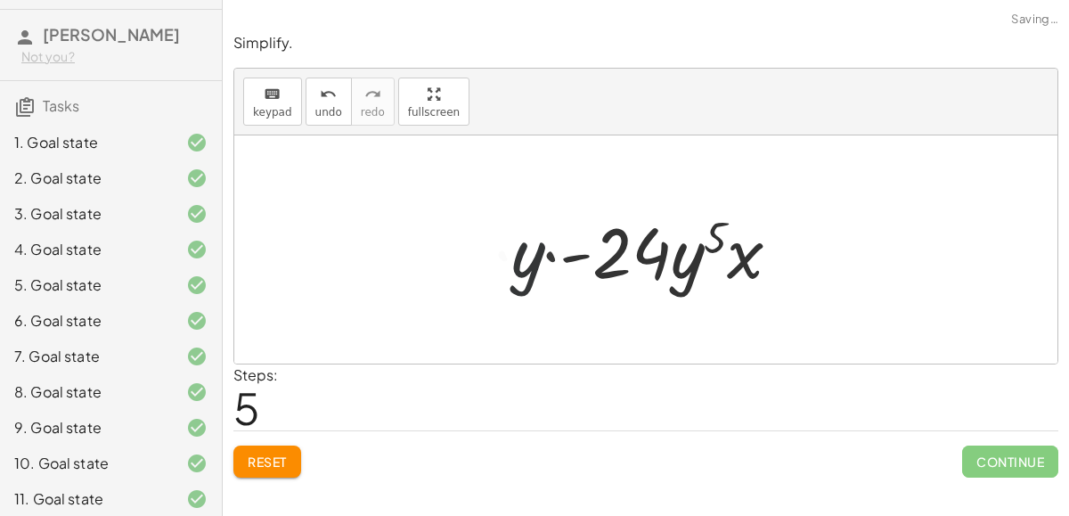
click at [543, 248] on div at bounding box center [654, 250] width 304 height 92
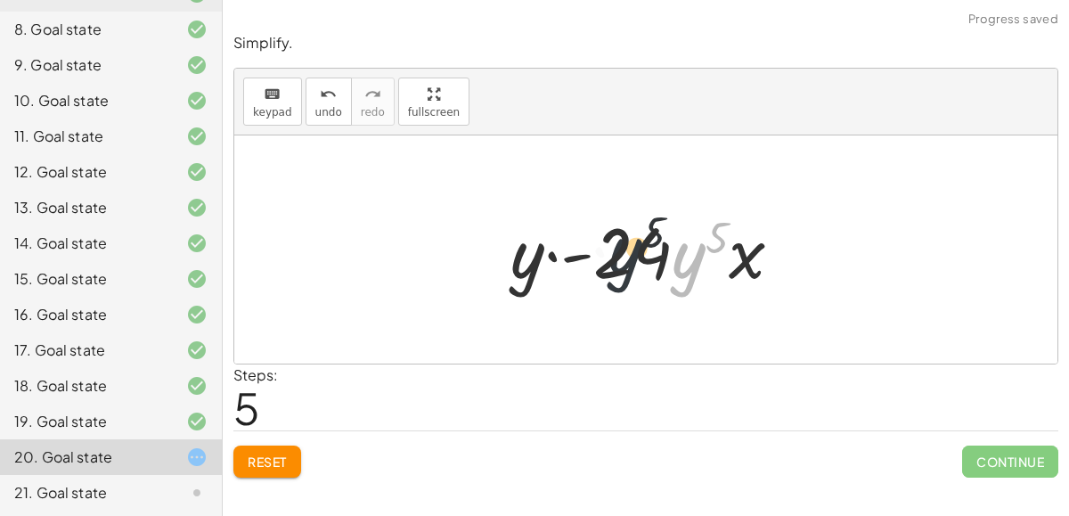
drag, startPoint x: 695, startPoint y: 272, endPoint x: 578, endPoint y: 261, distance: 117.2
click at [578, 261] on div at bounding box center [654, 250] width 304 height 92
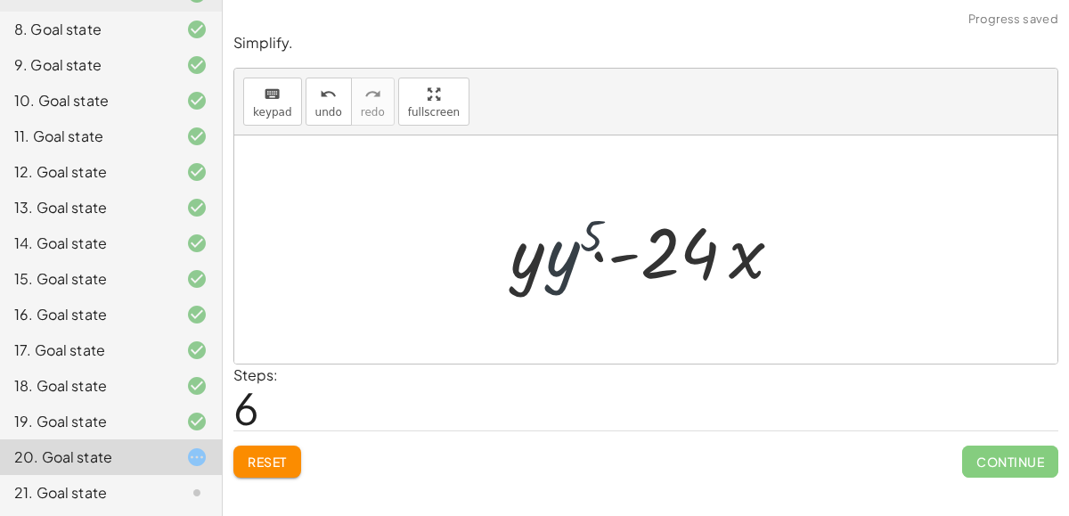
click at [578, 261] on div at bounding box center [654, 250] width 304 height 92
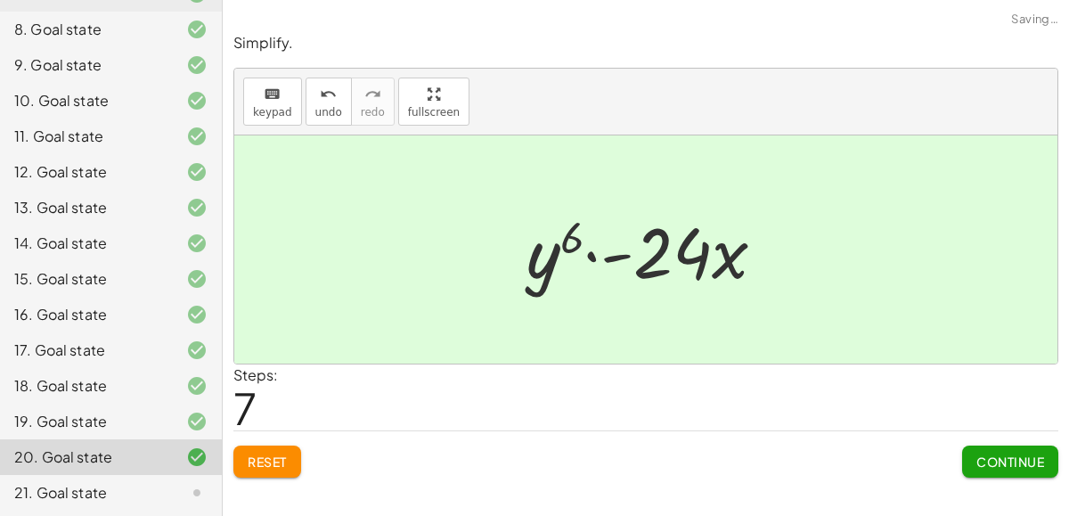
click at [591, 252] on div at bounding box center [653, 250] width 271 height 92
click at [1007, 472] on button "Continue" at bounding box center [1010, 461] width 96 height 32
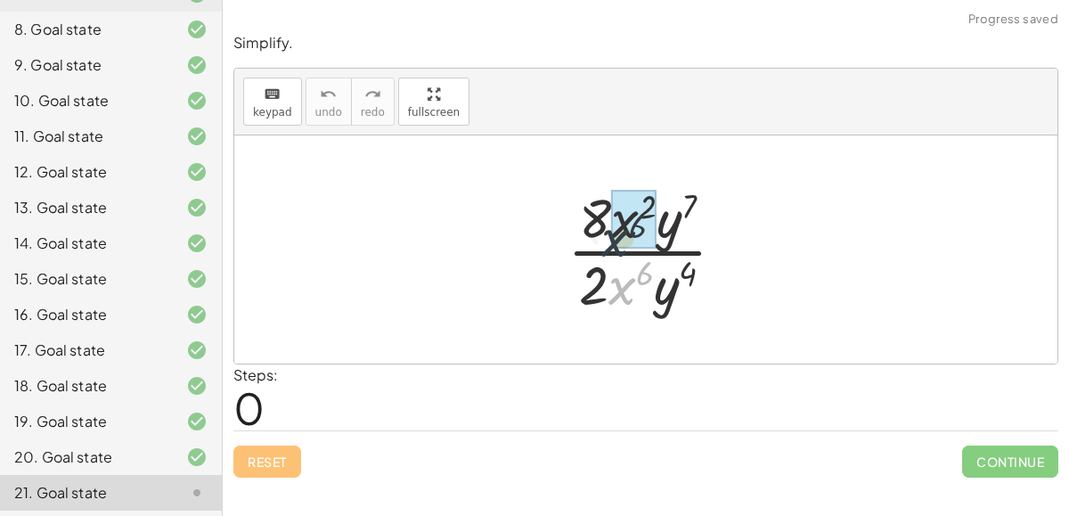
drag, startPoint x: 627, startPoint y: 281, endPoint x: 620, endPoint y: 230, distance: 51.3
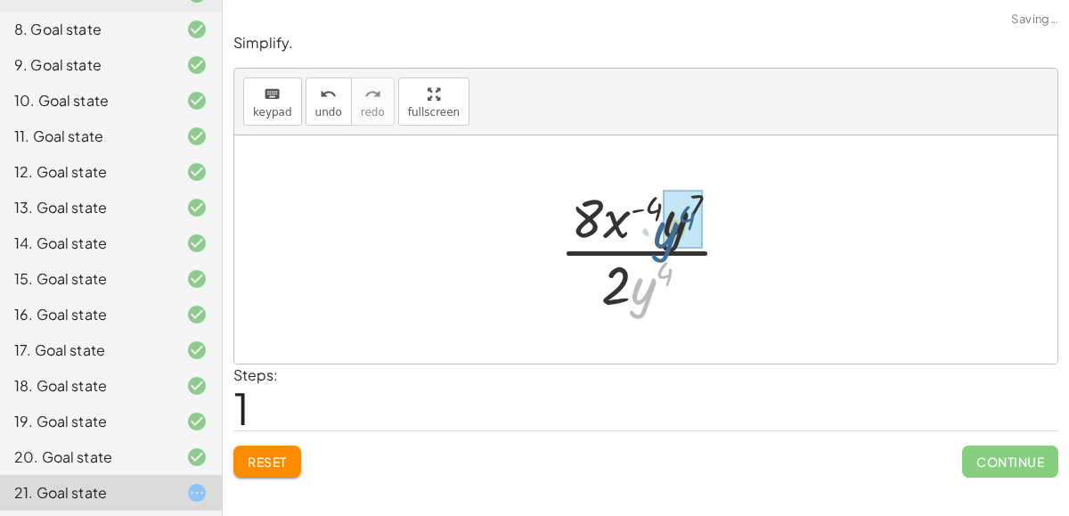
drag, startPoint x: 639, startPoint y: 280, endPoint x: 672, endPoint y: 216, distance: 72.1
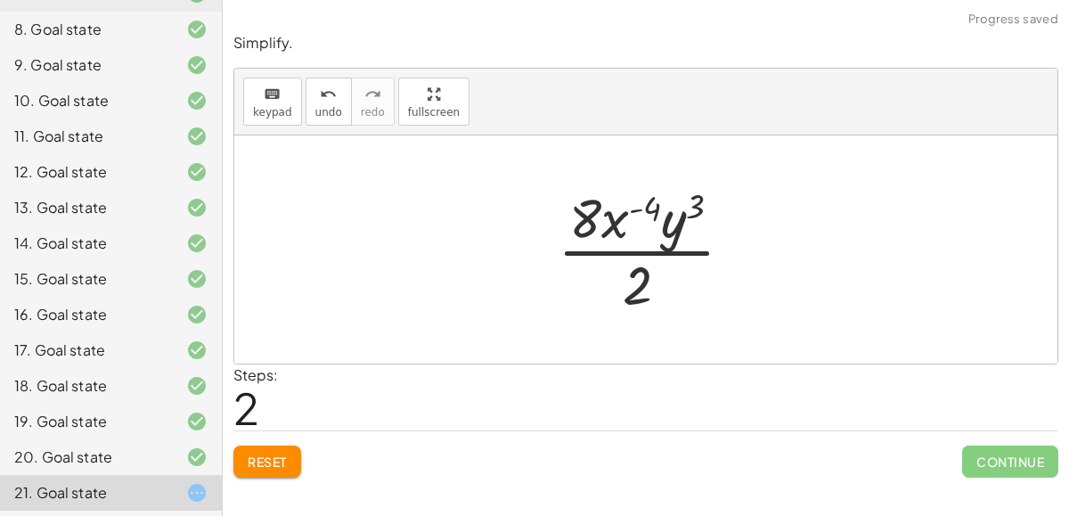
click at [666, 226] on div at bounding box center [653, 249] width 208 height 137
click at [624, 220] on div at bounding box center [653, 249] width 208 height 137
drag, startPoint x: 624, startPoint y: 220, endPoint x: 624, endPoint y: 235, distance: 15.1
click at [624, 235] on div at bounding box center [653, 249] width 208 height 137
drag, startPoint x: 624, startPoint y: 235, endPoint x: 620, endPoint y: 309, distance: 74.0
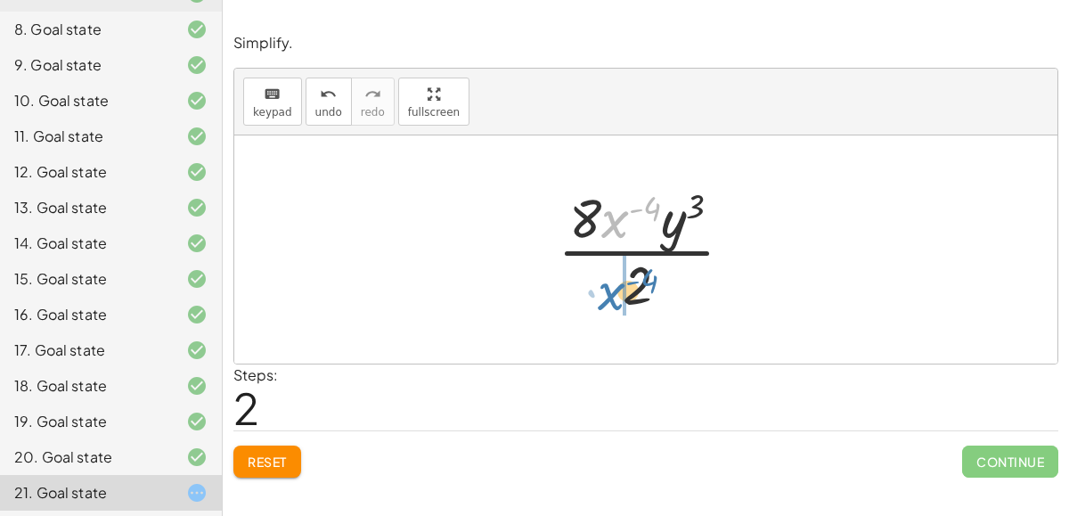
click at [620, 309] on div at bounding box center [653, 249] width 208 height 137
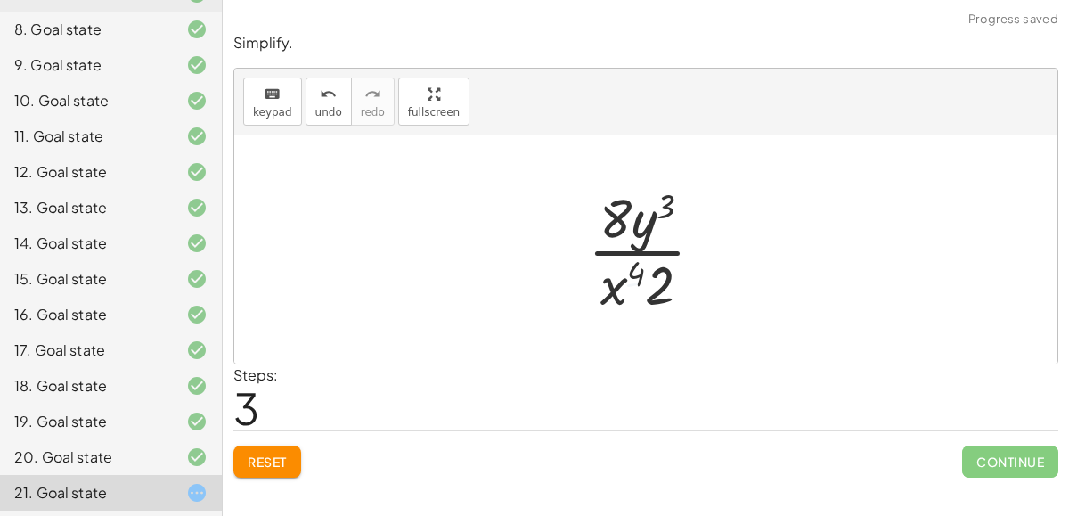
click at [630, 280] on div at bounding box center [653, 249] width 148 height 137
click at [629, 225] on div at bounding box center [653, 249] width 148 height 137
drag, startPoint x: 661, startPoint y: 267, endPoint x: 616, endPoint y: 195, distance: 85.3
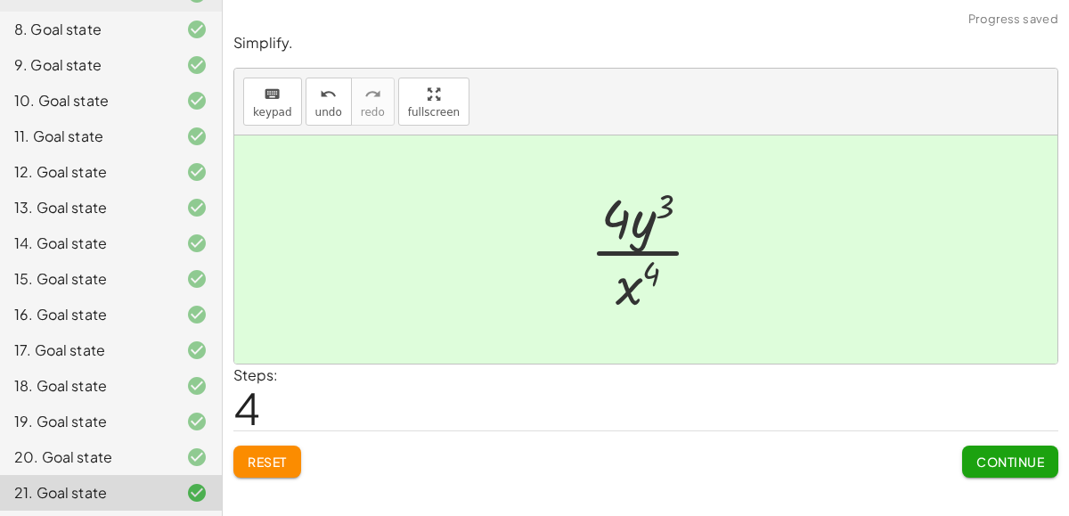
click at [626, 270] on div at bounding box center [653, 249] width 145 height 137
click at [989, 454] on span "Continue" at bounding box center [1010, 461] width 68 height 16
